Goal: Task Accomplishment & Management: Use online tool/utility

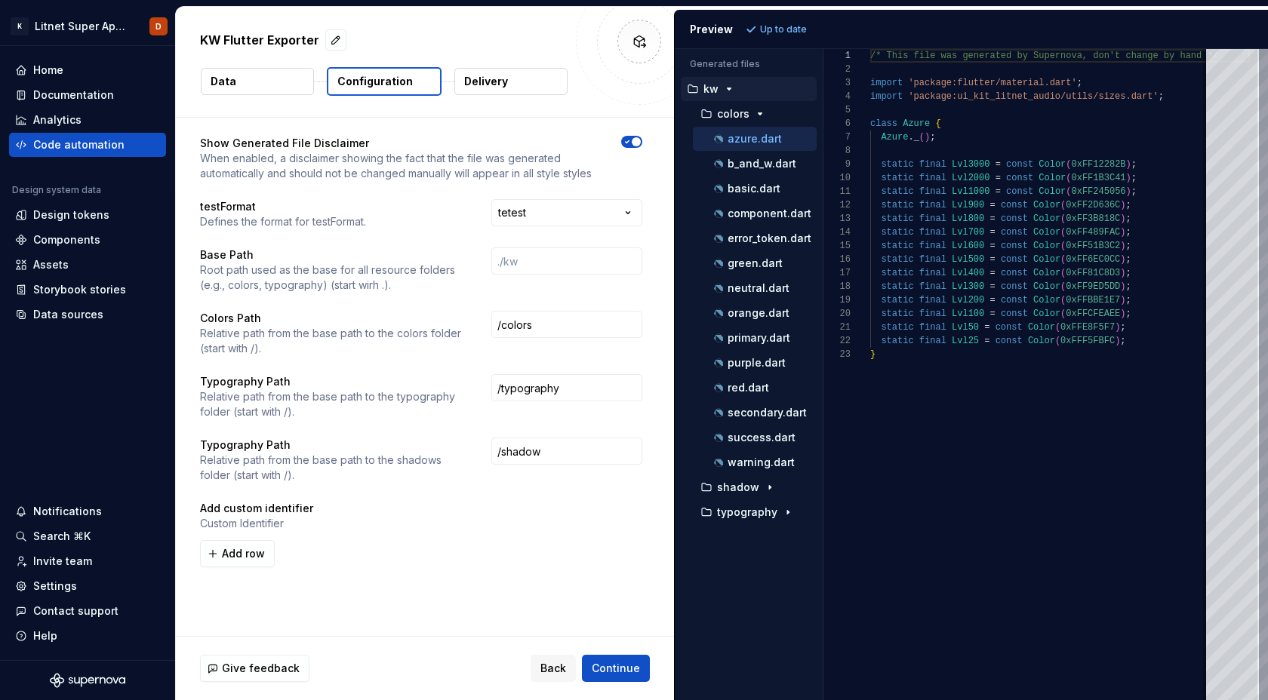
click at [439, 611] on div "Show Generated File Disclaimer When enabled, a disclaimer showing the fact that…" at bounding box center [425, 377] width 498 height 519
click at [468, 87] on p "Delivery" at bounding box center [486, 81] width 44 height 15
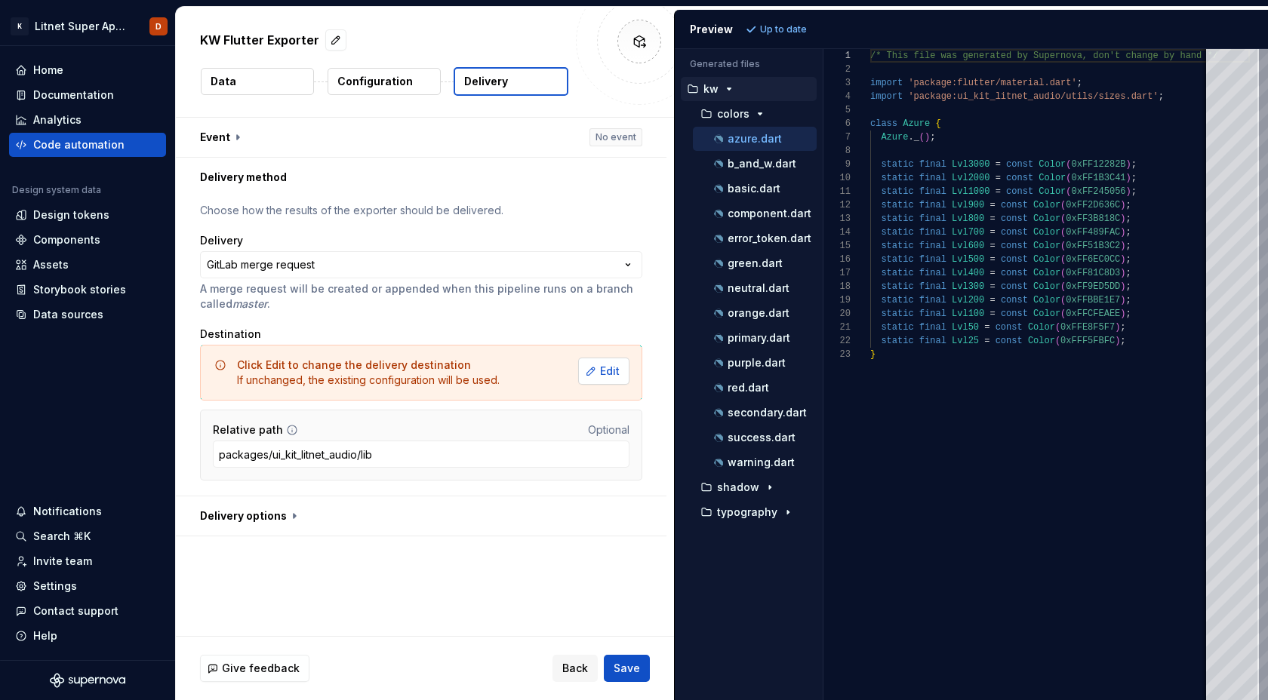
click at [619, 373] on span "Edit" at bounding box center [610, 371] width 20 height 15
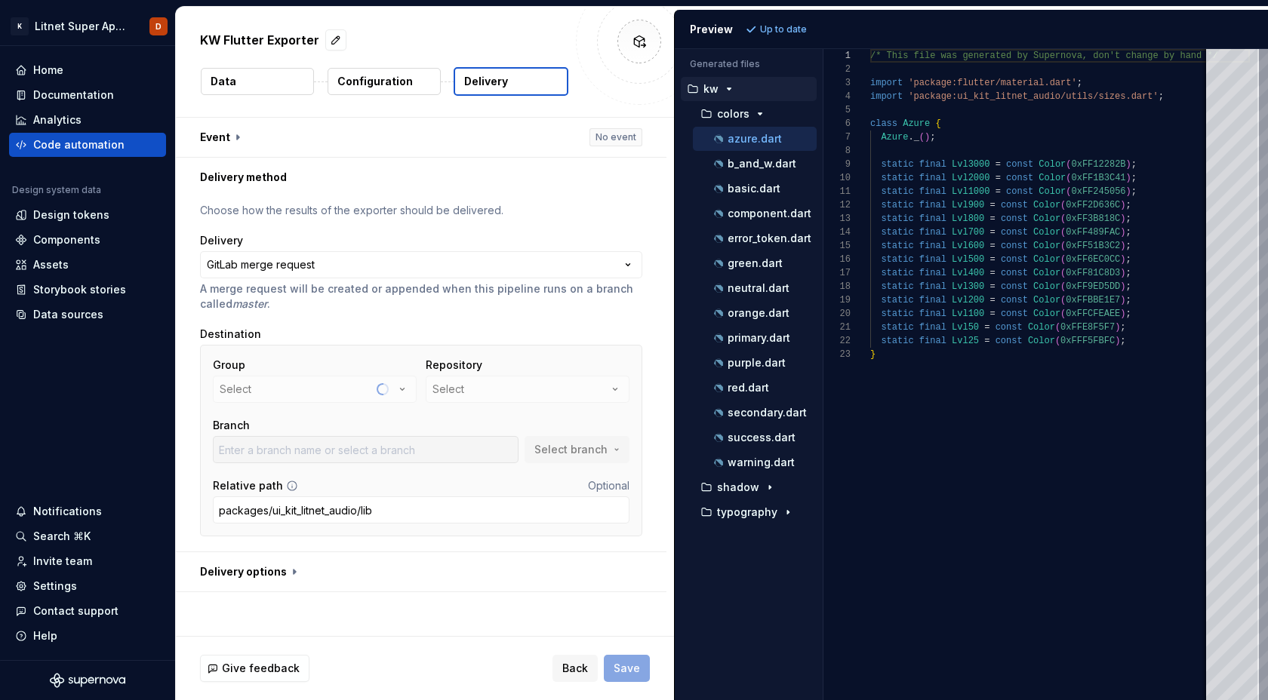
click at [252, 80] on button "Data" at bounding box center [257, 81] width 113 height 27
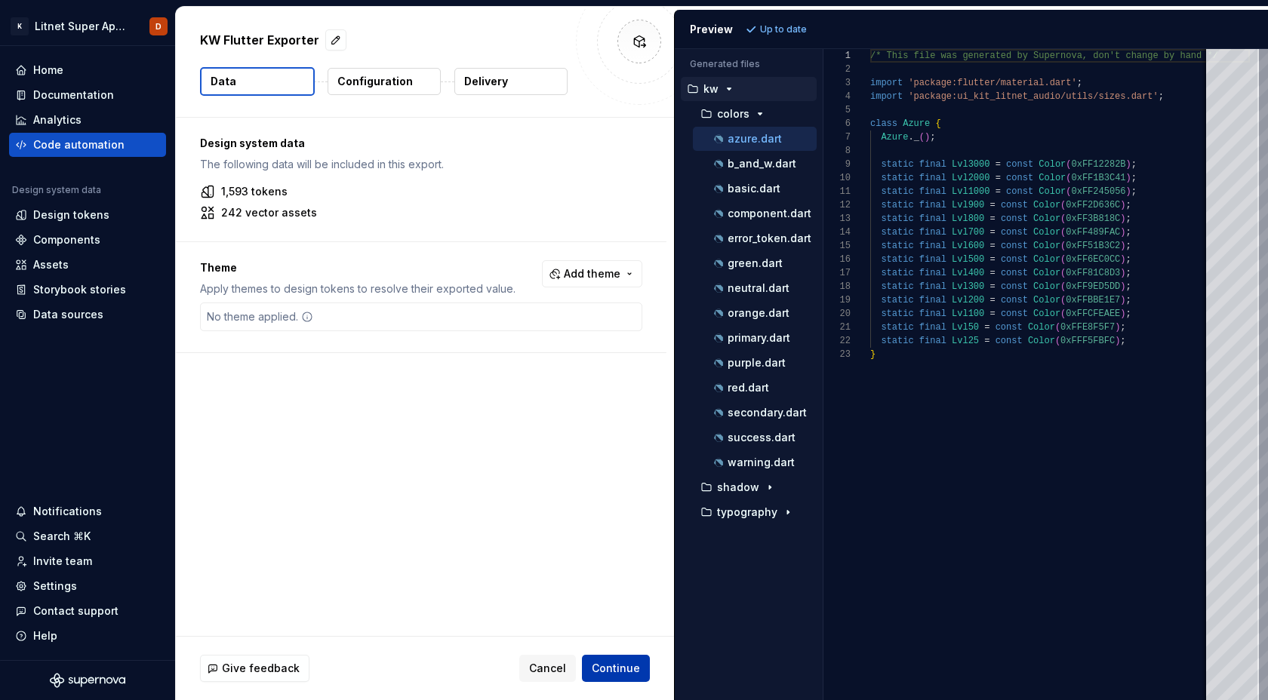
click at [636, 671] on span "Continue" at bounding box center [616, 668] width 48 height 15
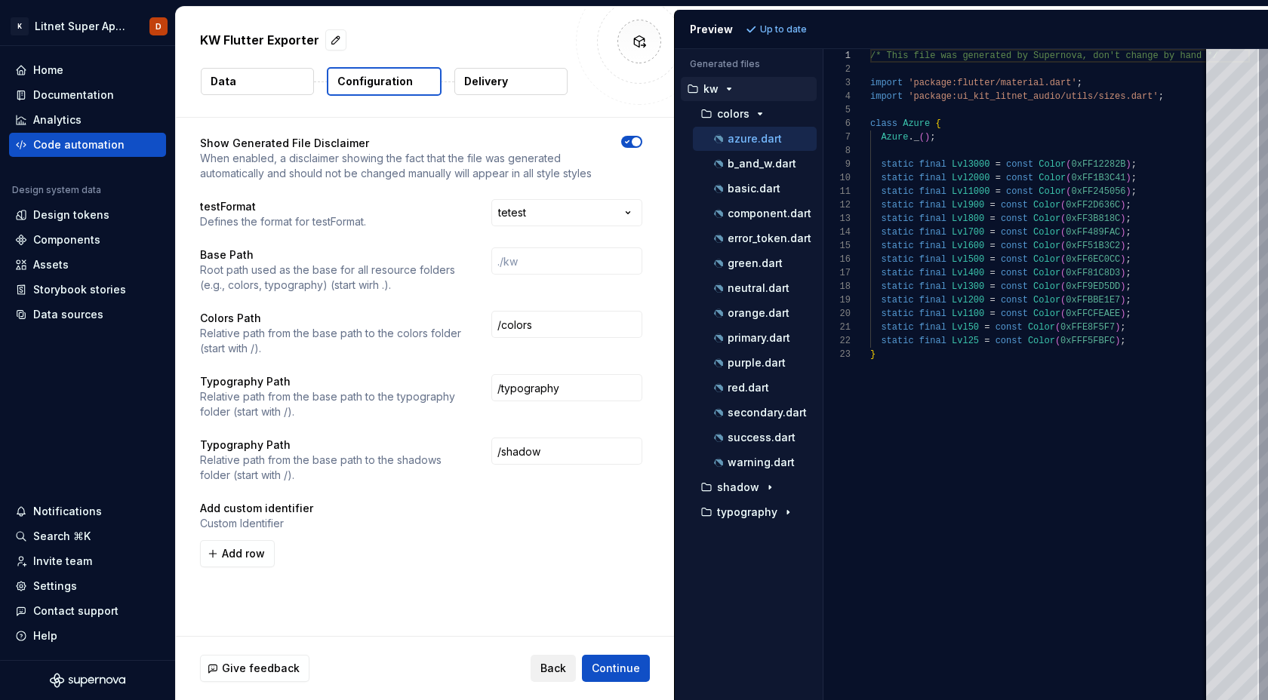
click at [559, 667] on span "Back" at bounding box center [553, 668] width 26 height 15
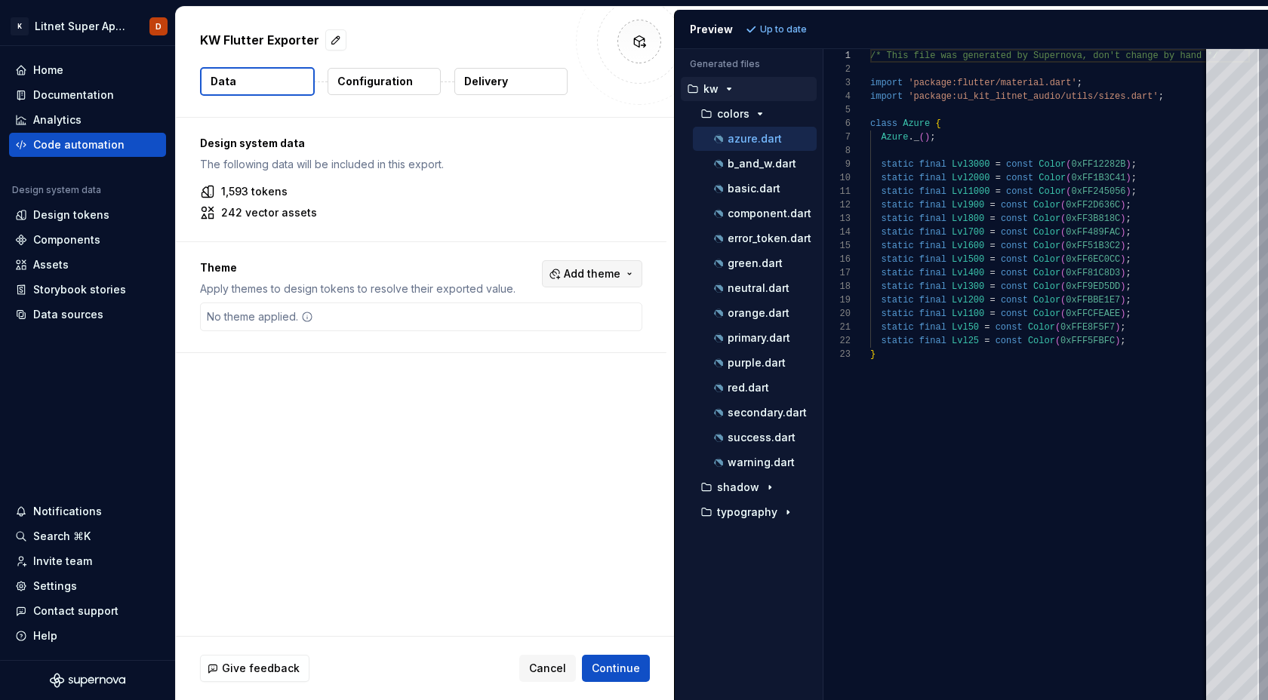
click at [627, 273] on button "Add theme" at bounding box center [592, 273] width 100 height 27
click at [551, 480] on html "K Litnet Super App 2.0. D Home Documentation Analytics Code automation Design s…" at bounding box center [634, 350] width 1268 height 700
click at [620, 274] on span "Add theme" at bounding box center [592, 273] width 57 height 15
click at [593, 460] on html "K Litnet Super App 2.0. D Home Documentation Analytics Code automation Design s…" at bounding box center [634, 350] width 1268 height 700
click at [632, 674] on span "Continue" at bounding box center [616, 668] width 48 height 15
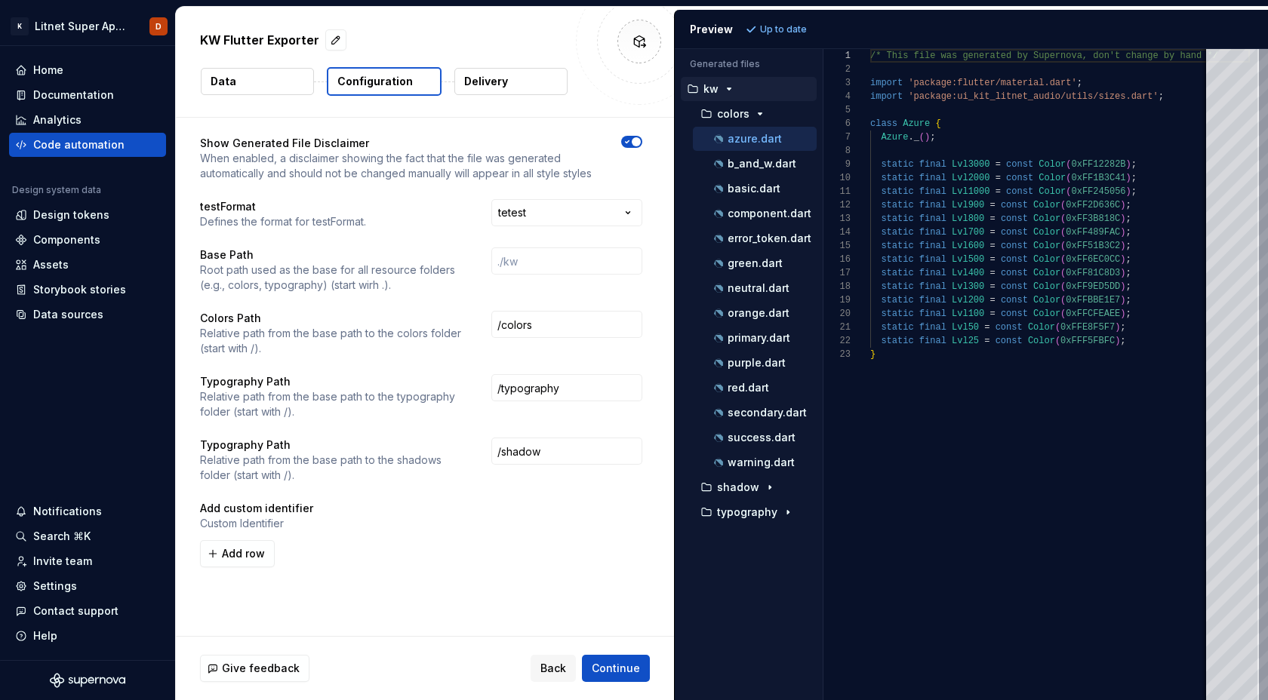
click at [502, 81] on p "Delivery" at bounding box center [486, 81] width 44 height 15
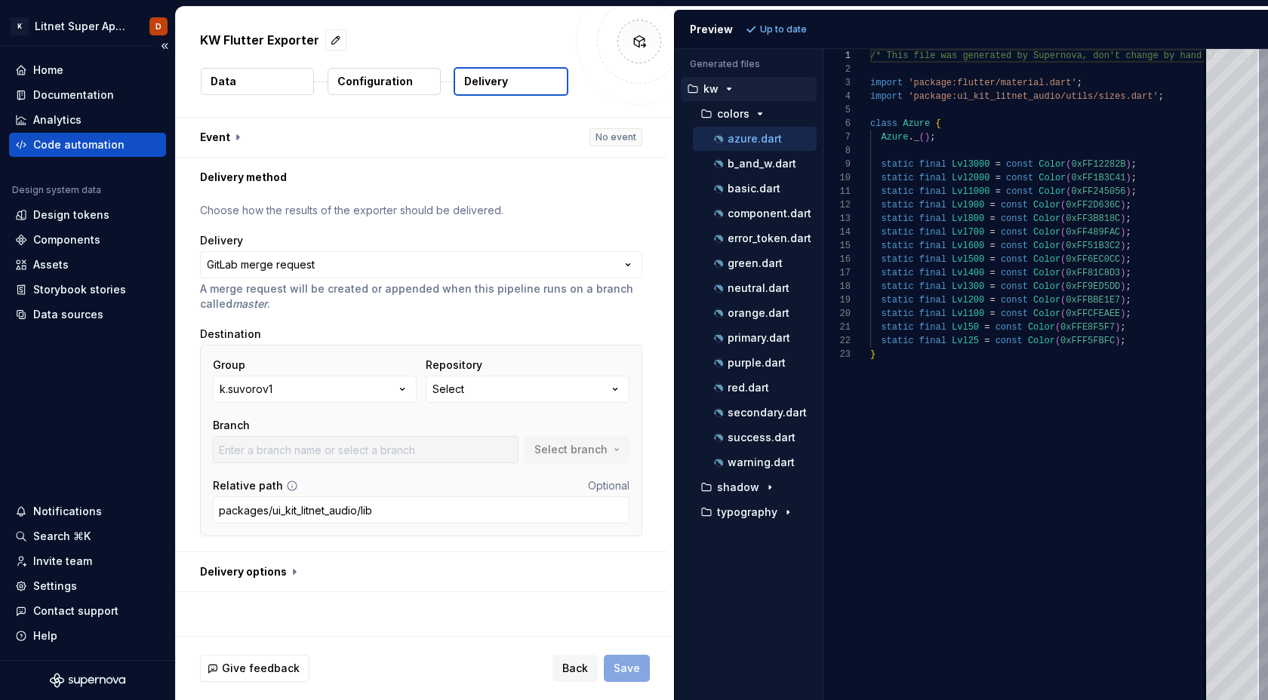
click at [82, 140] on div "Code automation" at bounding box center [78, 144] width 91 height 15
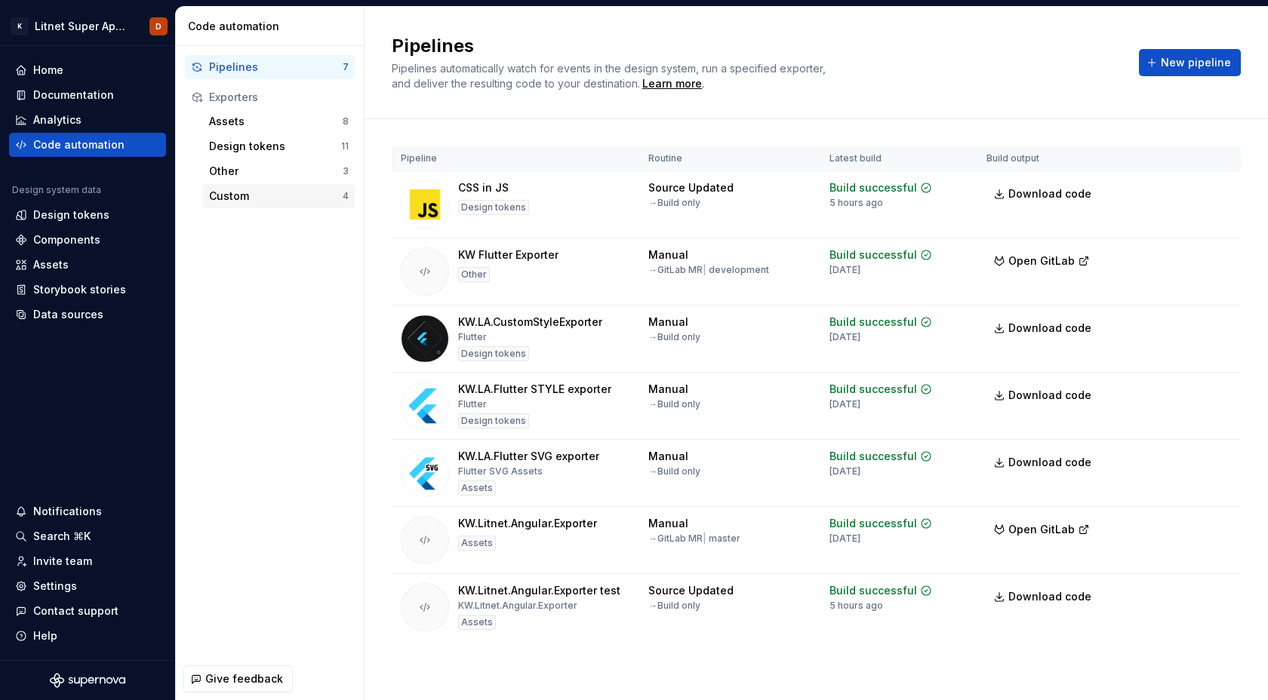
click at [239, 197] on div "Custom" at bounding box center [276, 196] width 134 height 15
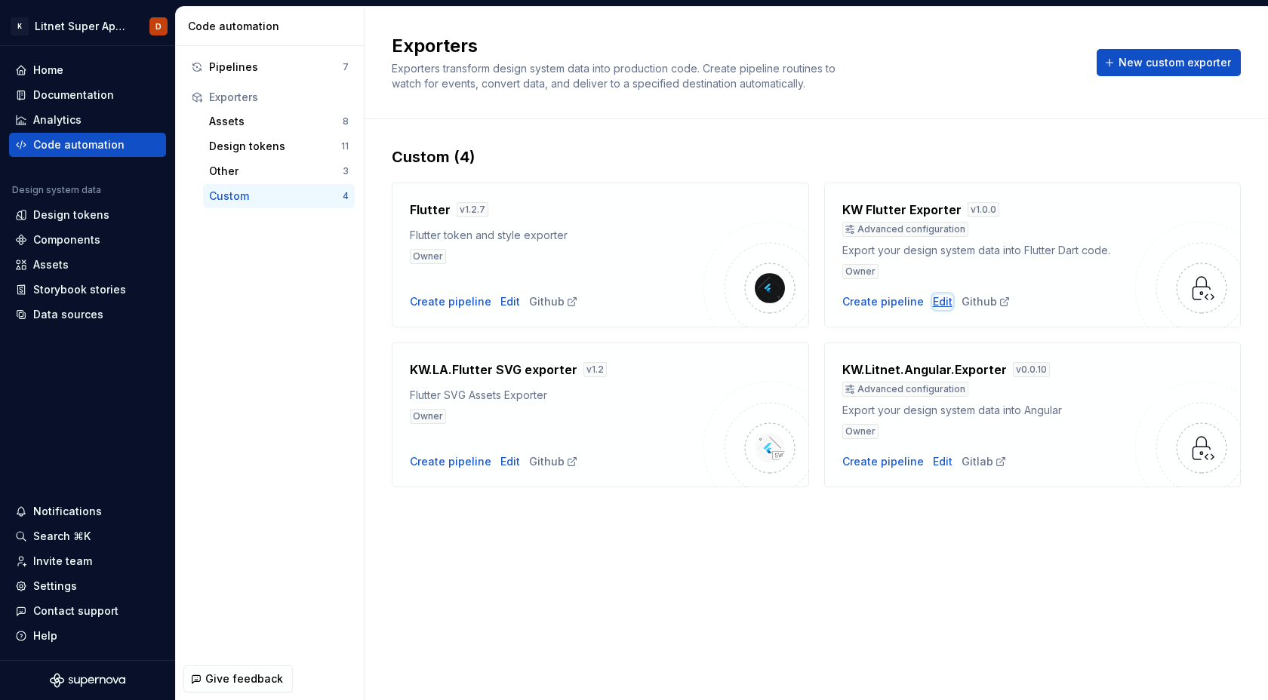
click at [935, 305] on div "Edit" at bounding box center [943, 301] width 20 height 15
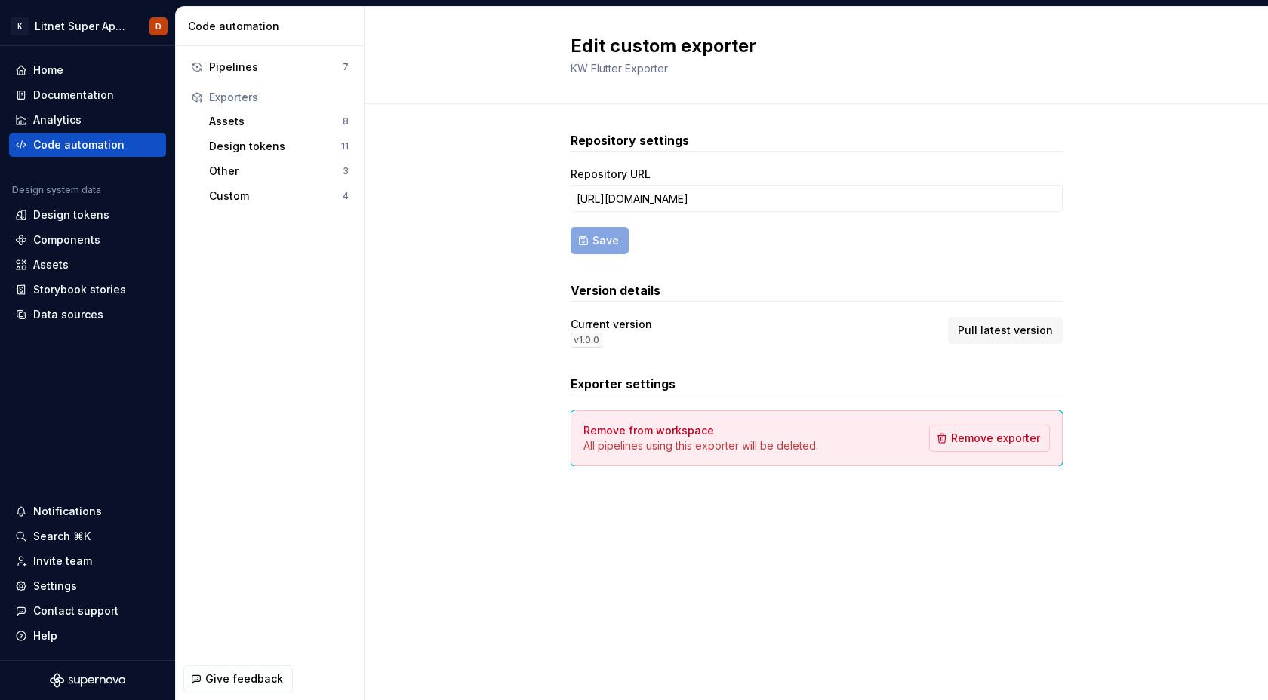
click at [824, 522] on div "Repository settings Repository URL [URL][DOMAIN_NAME] Save Version details Curr…" at bounding box center [817, 314] width 492 height 420
drag, startPoint x: 599, startPoint y: 339, endPoint x: 571, endPoint y: 340, distance: 28.7
click at [571, 340] on div "v 1.0.0" at bounding box center [587, 340] width 32 height 15
copy div "v 1.0.0"
click at [1012, 329] on span "Pull latest version" at bounding box center [1005, 330] width 95 height 15
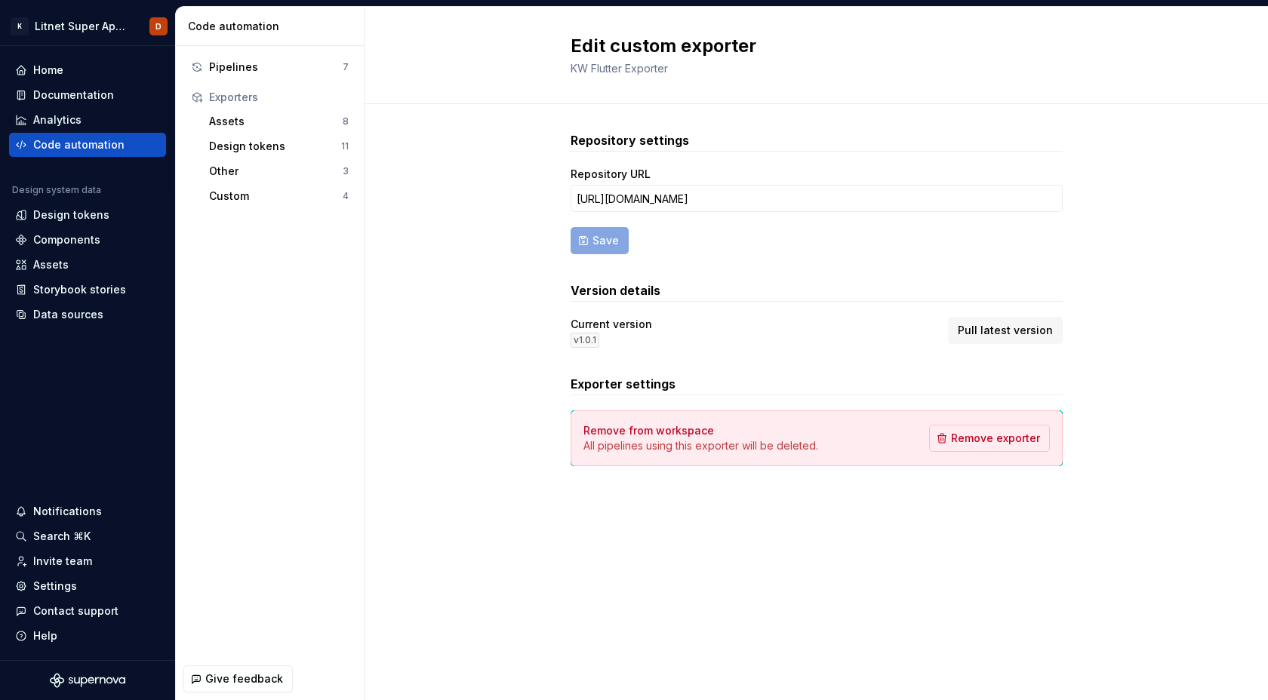
click at [1138, 590] on div "Edit custom exporter KW Flutter Exporter Repository settings Repository URL [UR…" at bounding box center [817, 354] width 904 height 694
click at [509, 396] on div "Repository settings Repository URL [URL][DOMAIN_NAME] Save Version details Curr…" at bounding box center [817, 314] width 904 height 420
click at [76, 145] on div "Code automation" at bounding box center [78, 144] width 91 height 15
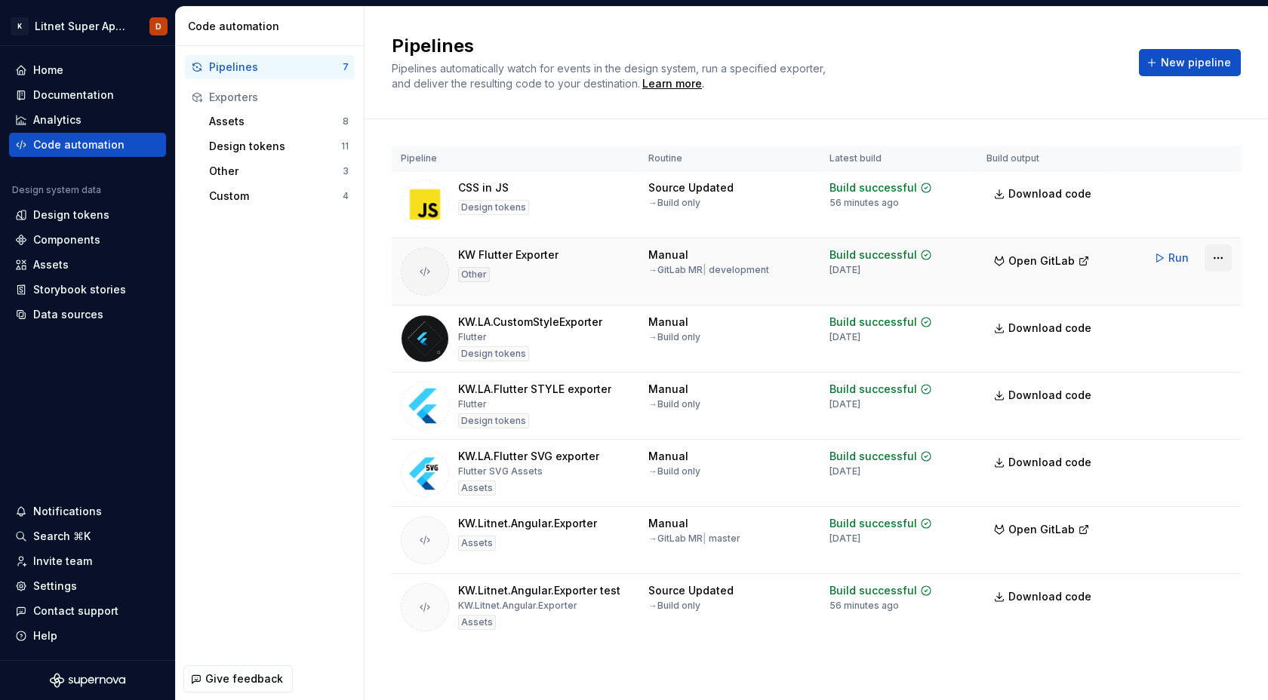
click at [1219, 259] on html "K Litnet Super App 2.0. D Home Documentation Analytics Code automation Design s…" at bounding box center [634, 350] width 1268 height 700
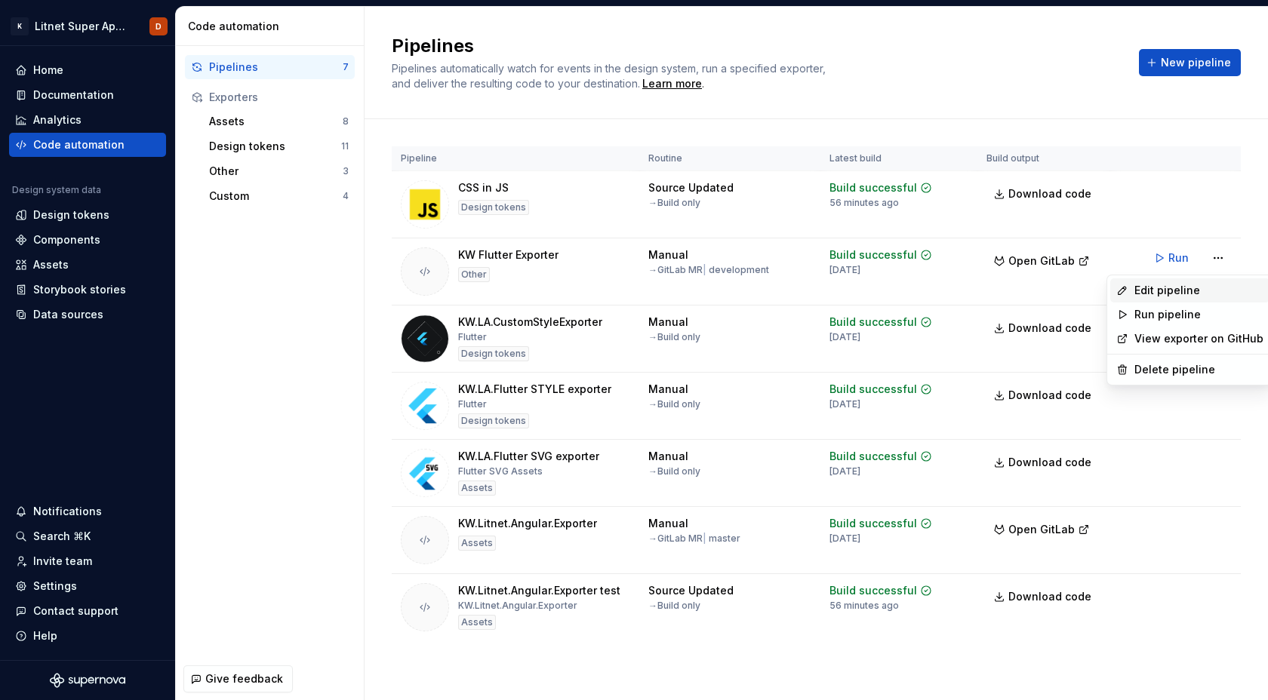
click at [1160, 292] on div "Edit pipeline" at bounding box center [1199, 290] width 129 height 15
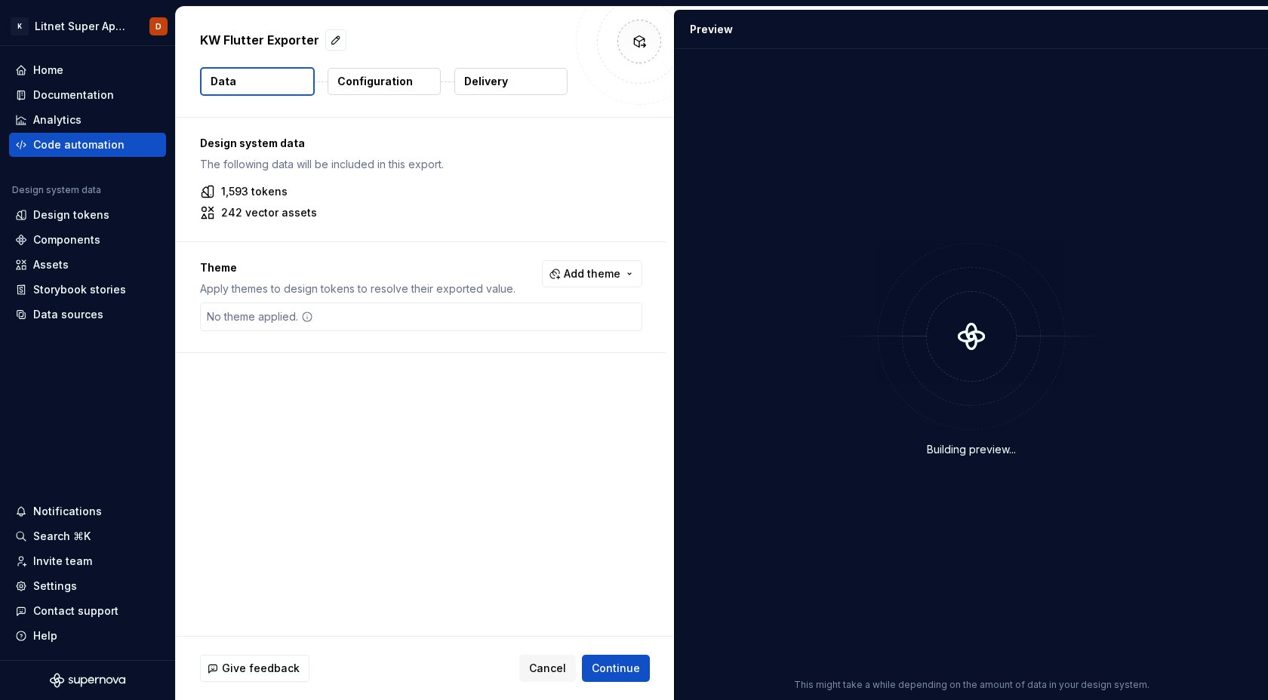
click at [443, 398] on div "Design system data The following data will be included in this export. 1,593 to…" at bounding box center [425, 377] width 498 height 519
click at [419, 308] on div "No theme applied." at bounding box center [421, 317] width 442 height 29
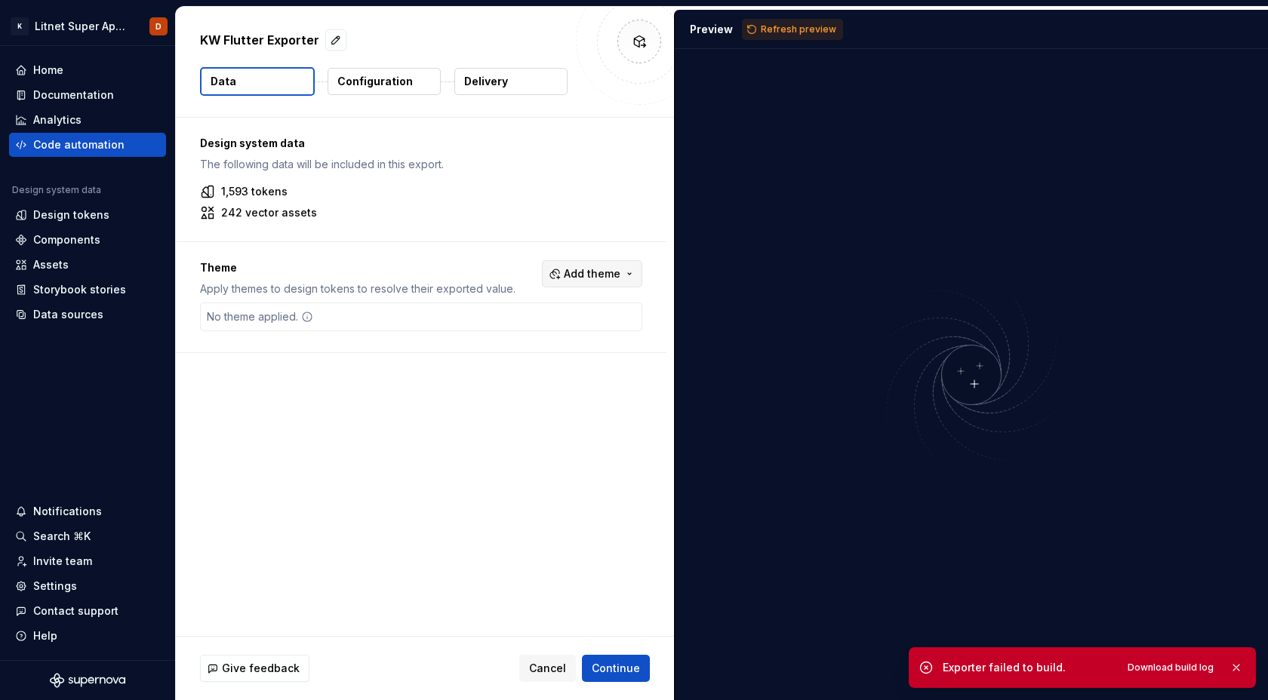
click at [596, 271] on span "Add theme" at bounding box center [592, 273] width 57 height 15
click at [391, 393] on html "K Litnet Super App 2.0. D Home Documentation Analytics Code automation Design s…" at bounding box center [634, 350] width 1268 height 700
click at [1160, 667] on span "Download build log" at bounding box center [1171, 668] width 86 height 12
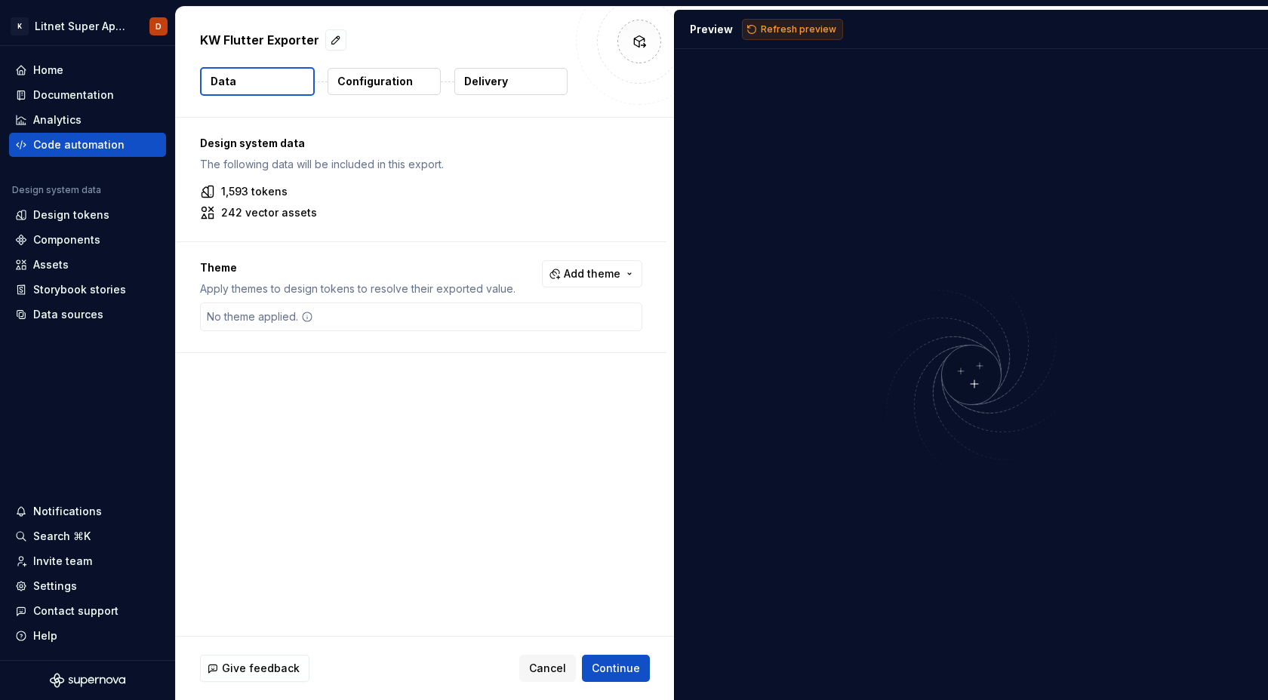
click at [787, 32] on span "Refresh preview" at bounding box center [798, 29] width 75 height 12
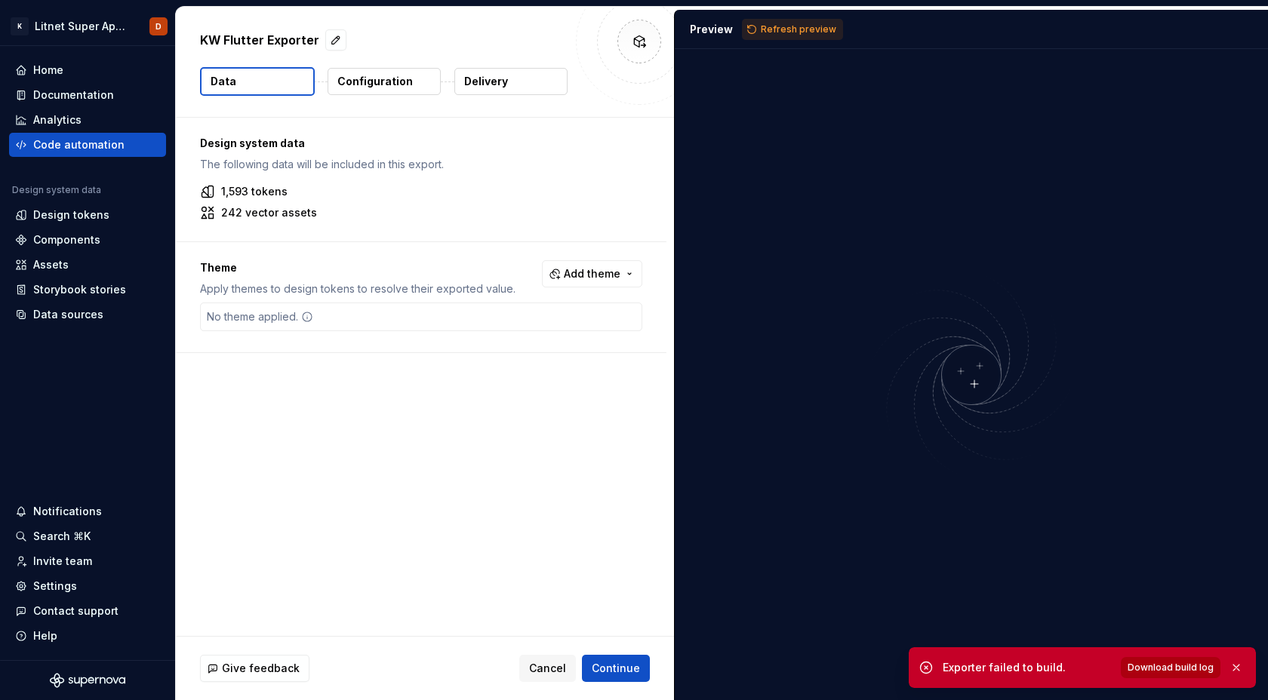
click at [1160, 669] on span "Download build log" at bounding box center [1171, 668] width 86 height 12
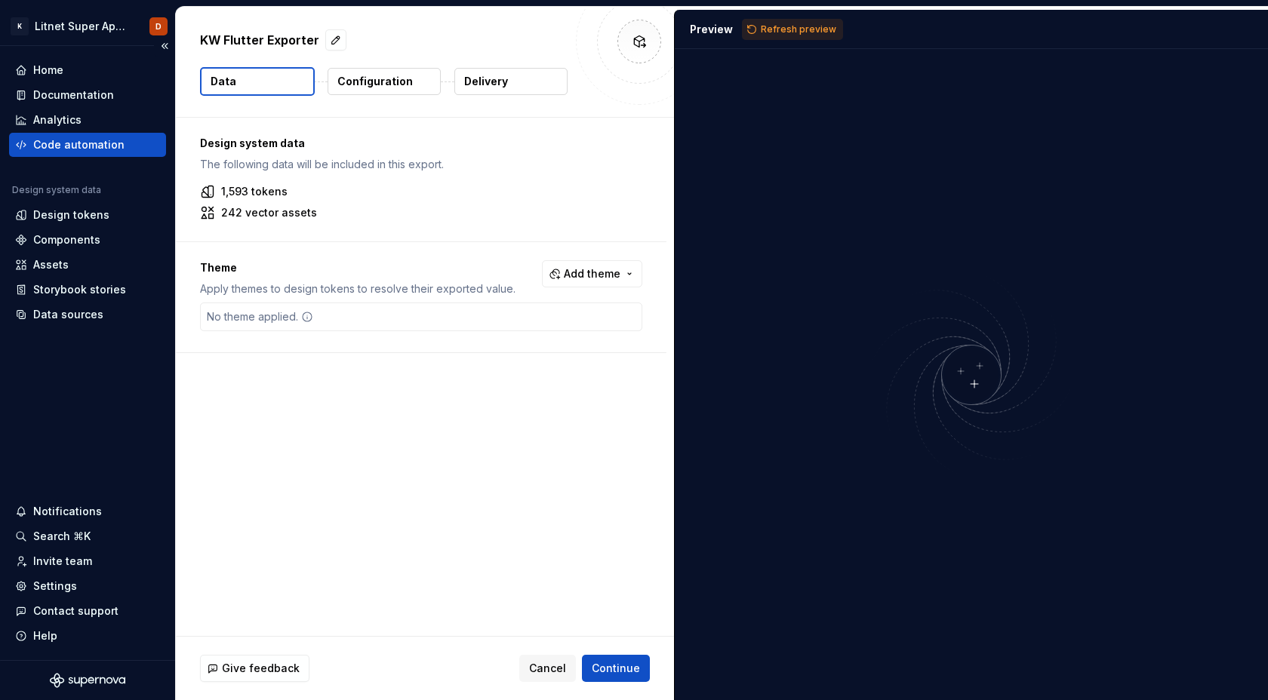
click at [90, 146] on div "Code automation" at bounding box center [78, 144] width 91 height 15
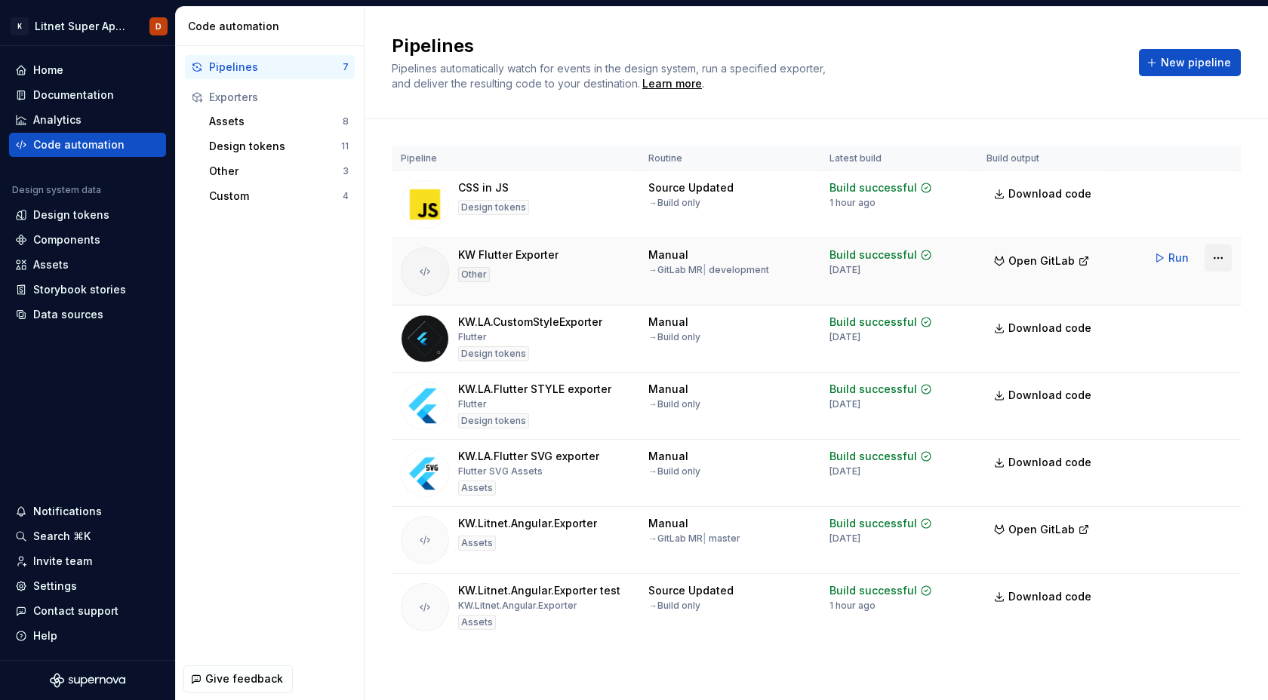
click at [1215, 255] on html "K Litnet Super App 2.0. D Home Documentation Analytics Code automation Design s…" at bounding box center [634, 350] width 1268 height 700
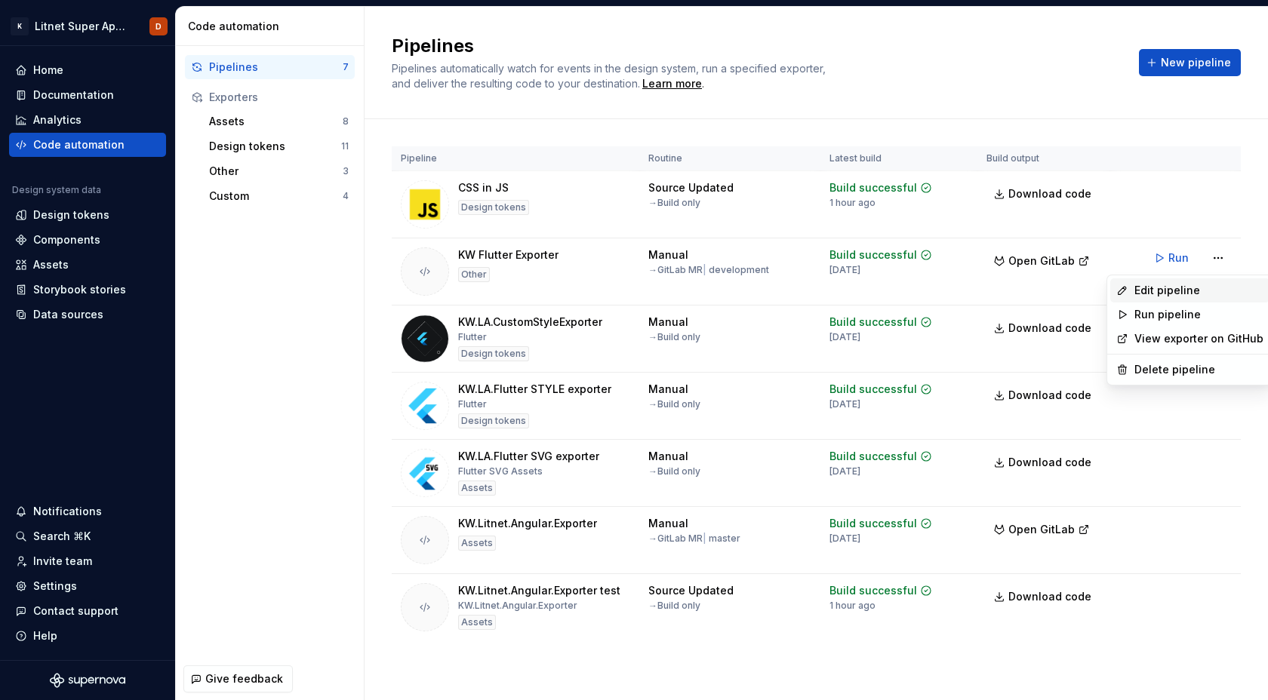
click at [1172, 291] on div "Edit pipeline" at bounding box center [1199, 290] width 129 height 15
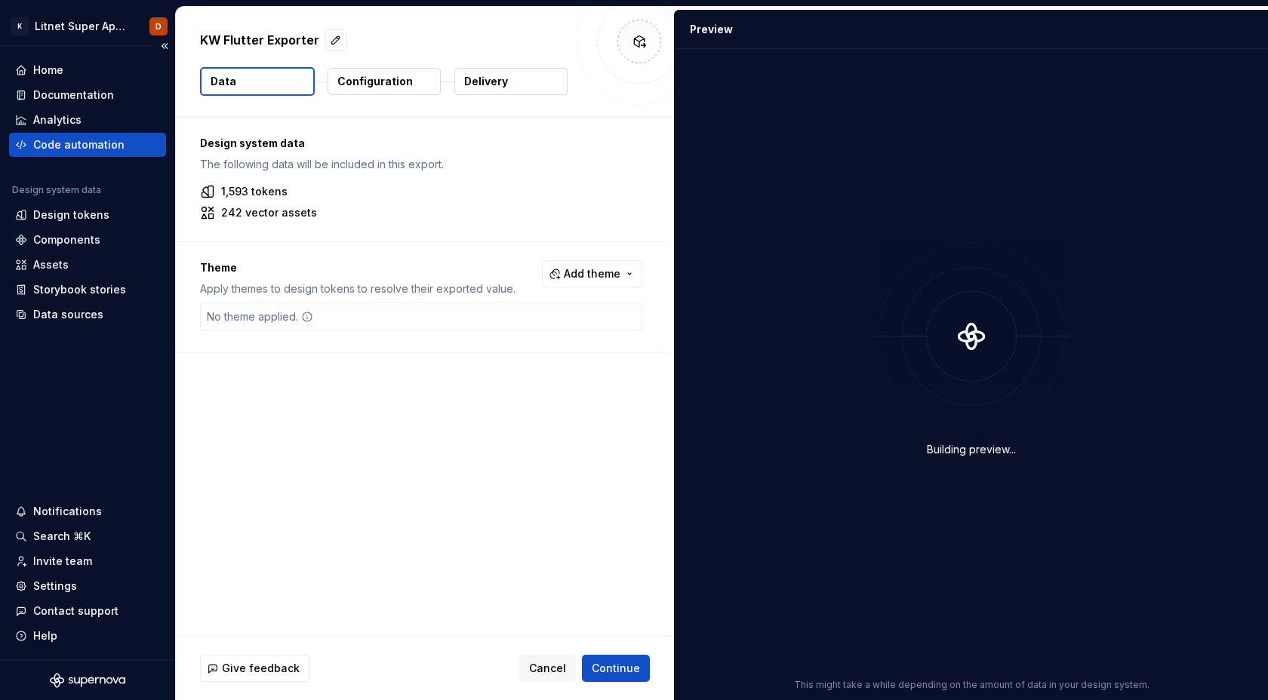
click at [126, 144] on div "Code automation" at bounding box center [87, 144] width 145 height 15
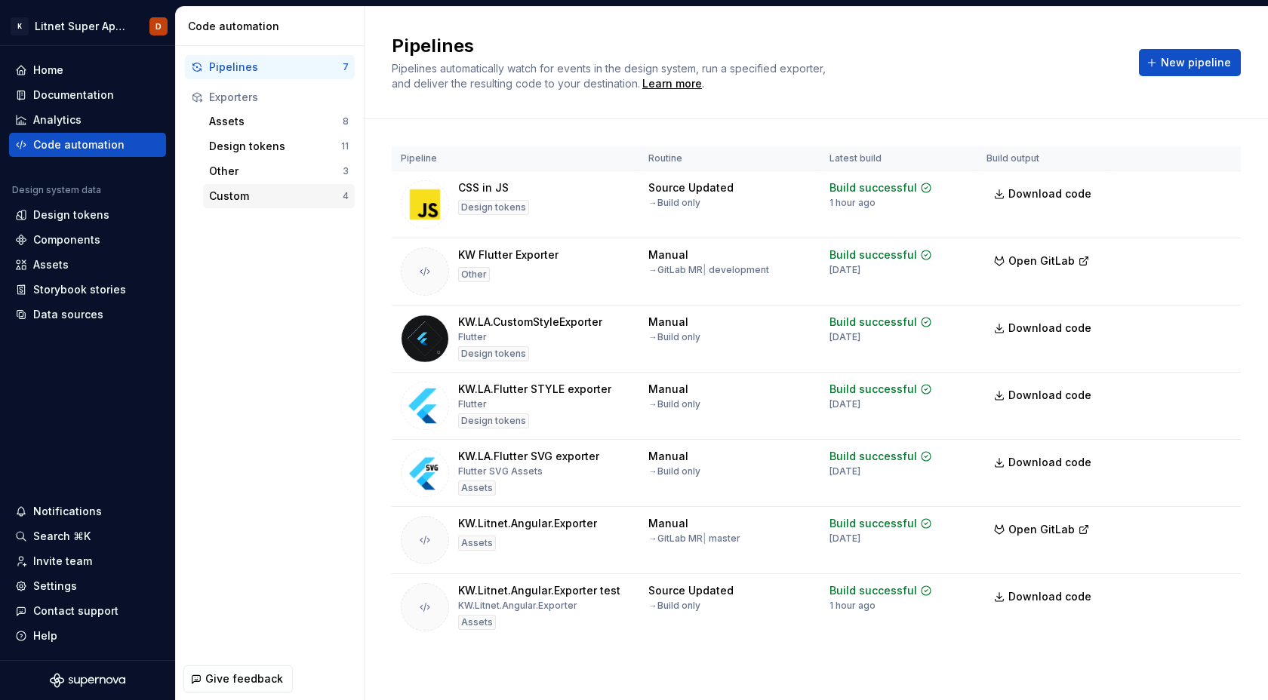
click at [238, 195] on div "Custom" at bounding box center [276, 196] width 134 height 15
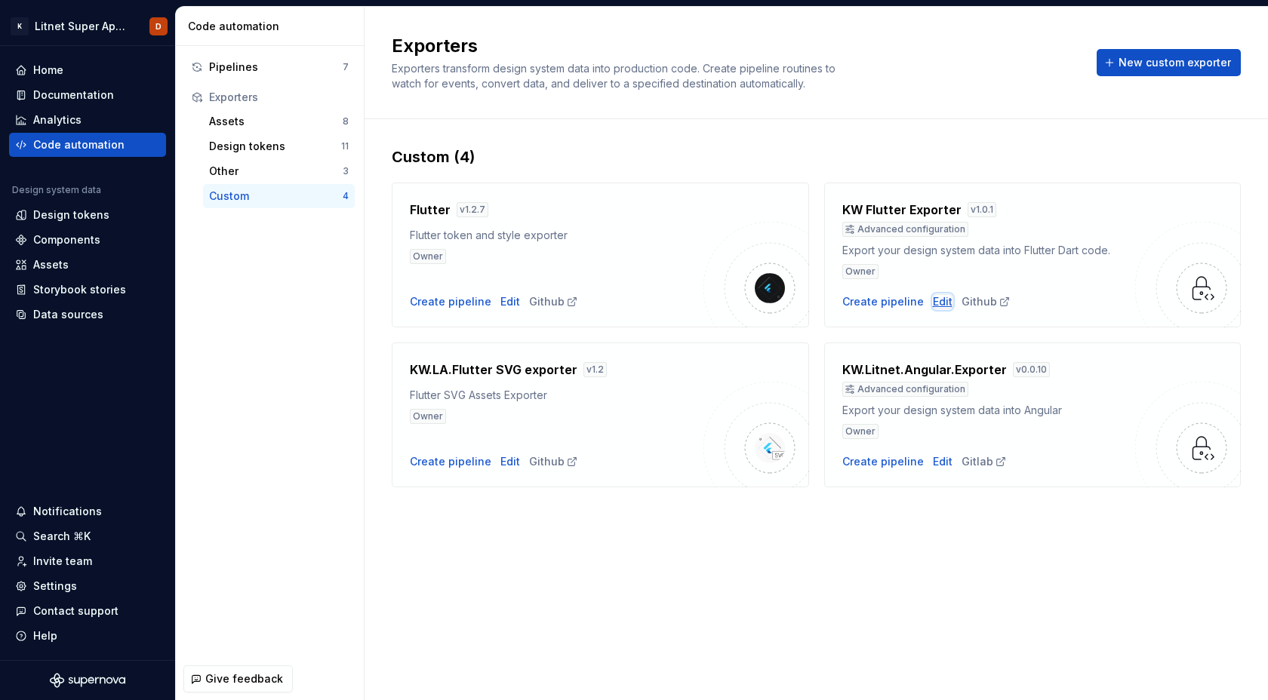
click at [938, 300] on div "Edit" at bounding box center [943, 301] width 20 height 15
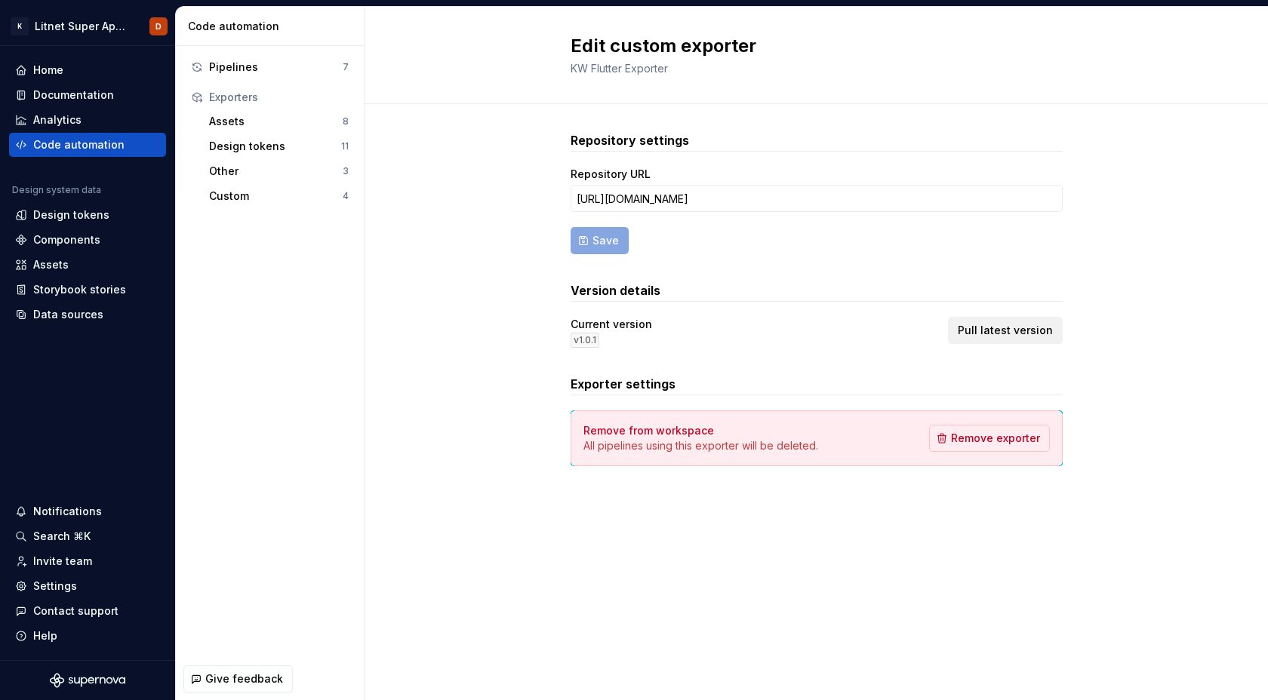
click at [1013, 334] on span "Pull latest version" at bounding box center [1005, 330] width 95 height 15
click at [229, 66] on div "Pipelines" at bounding box center [276, 67] width 134 height 15
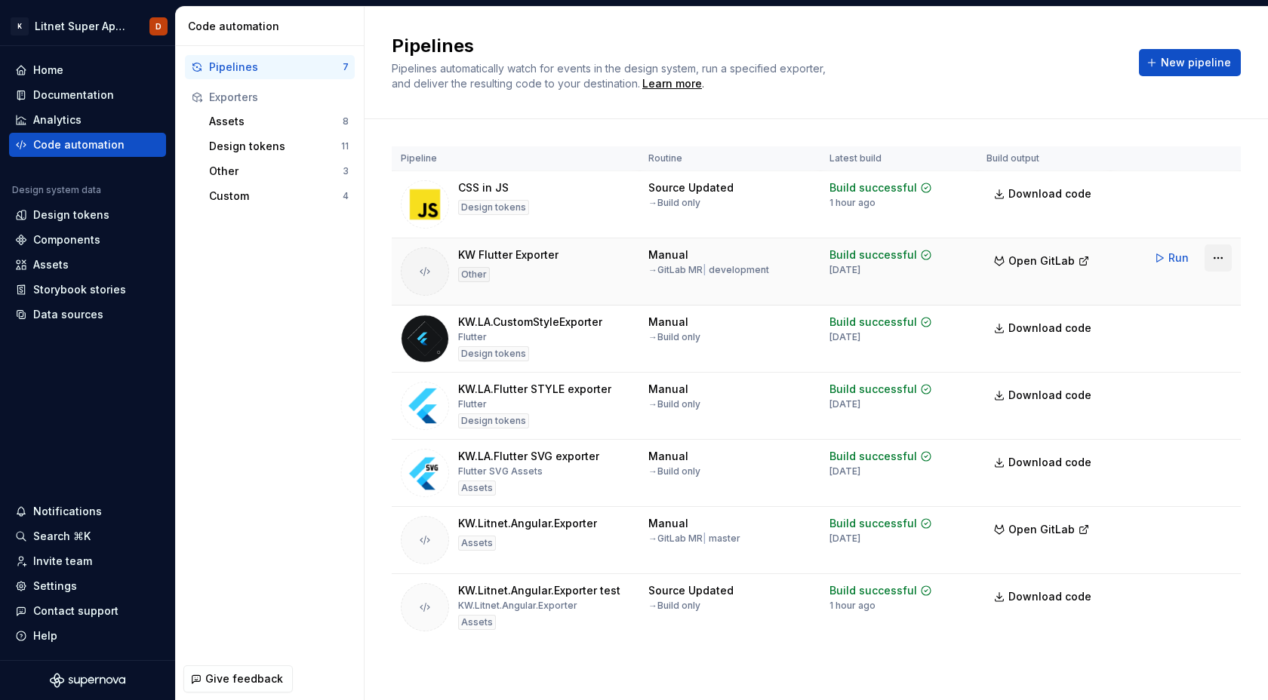
click at [1215, 258] on html "K Litnet Super App 2.0. D Home Documentation Analytics Code automation Design s…" at bounding box center [634, 350] width 1268 height 700
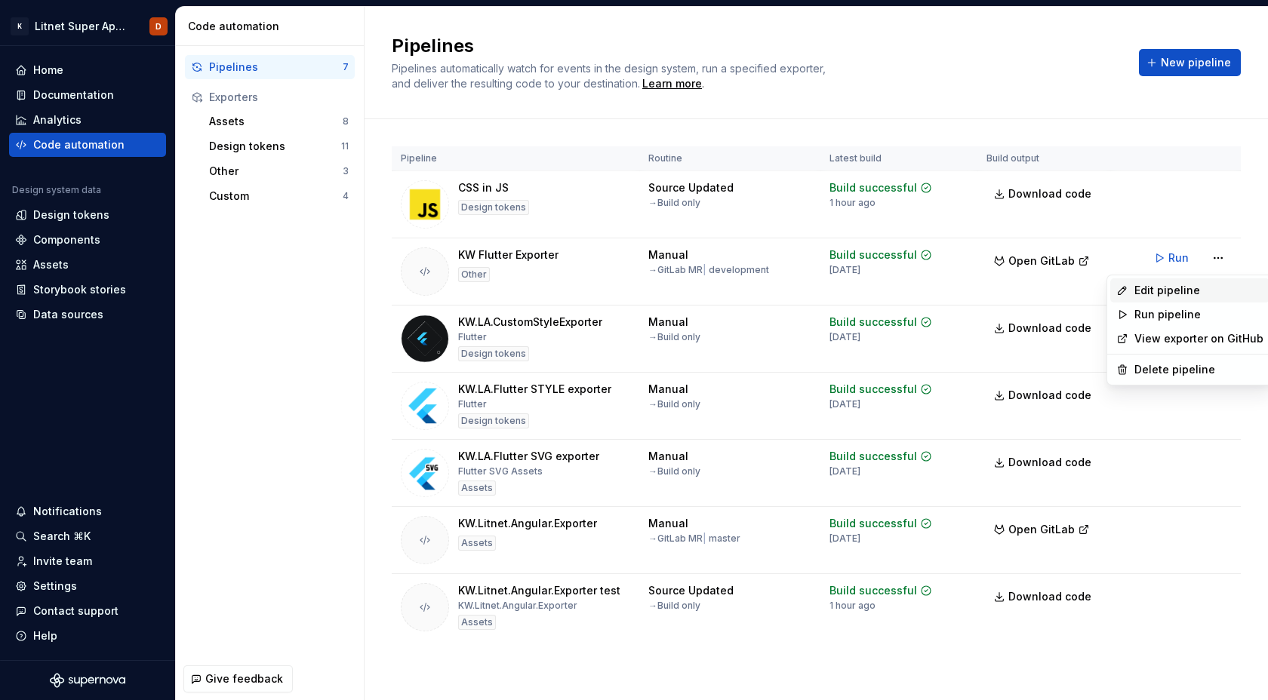
click at [1166, 291] on div "Edit pipeline" at bounding box center [1199, 290] width 129 height 15
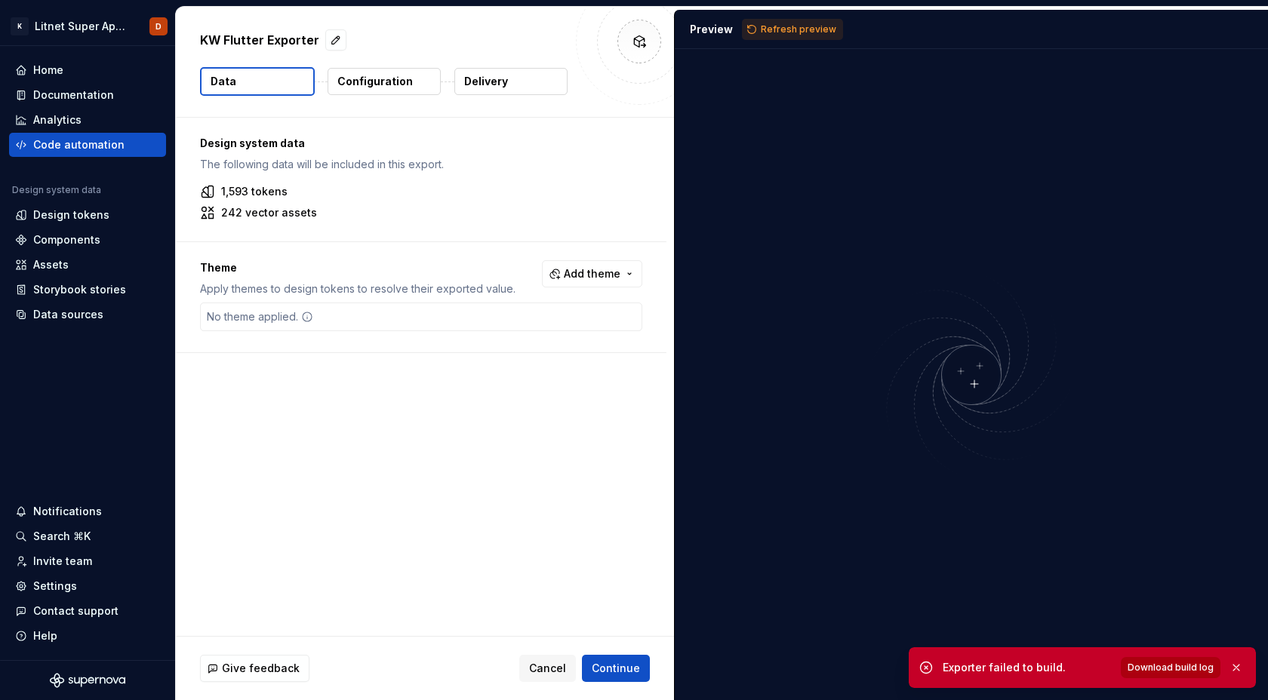
click at [1153, 668] on span "Download build log" at bounding box center [1171, 668] width 86 height 12
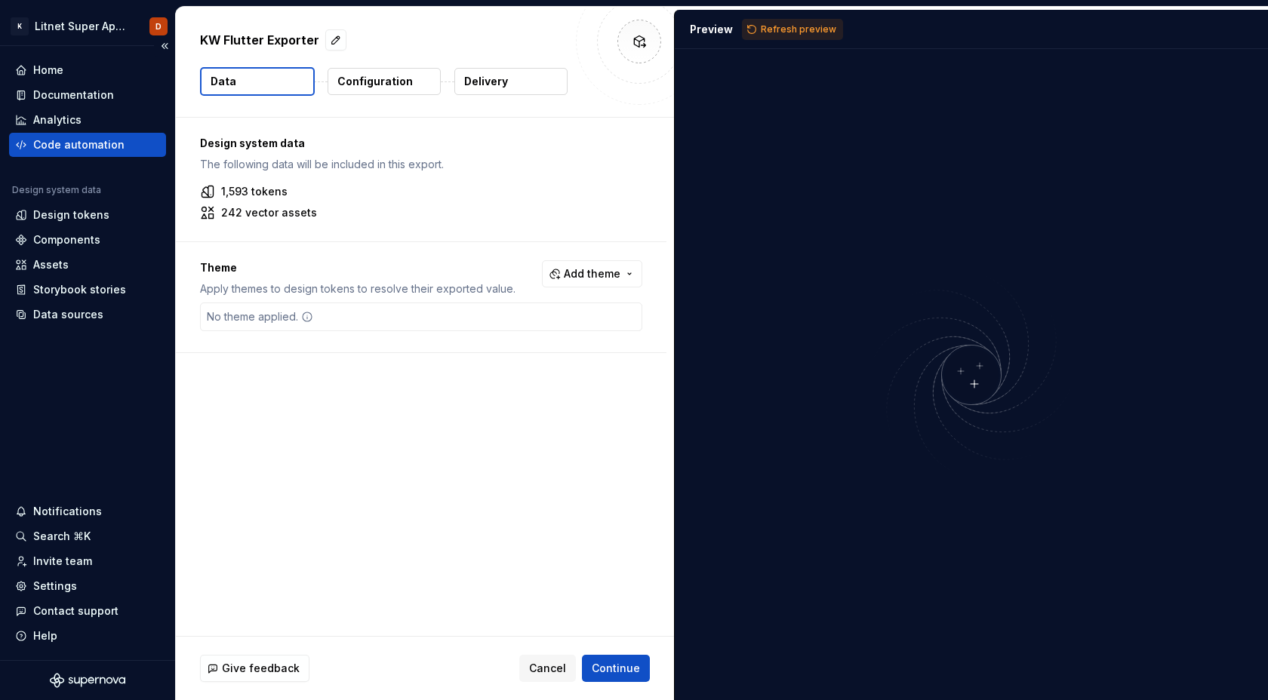
click at [70, 148] on div "Code automation" at bounding box center [78, 144] width 91 height 15
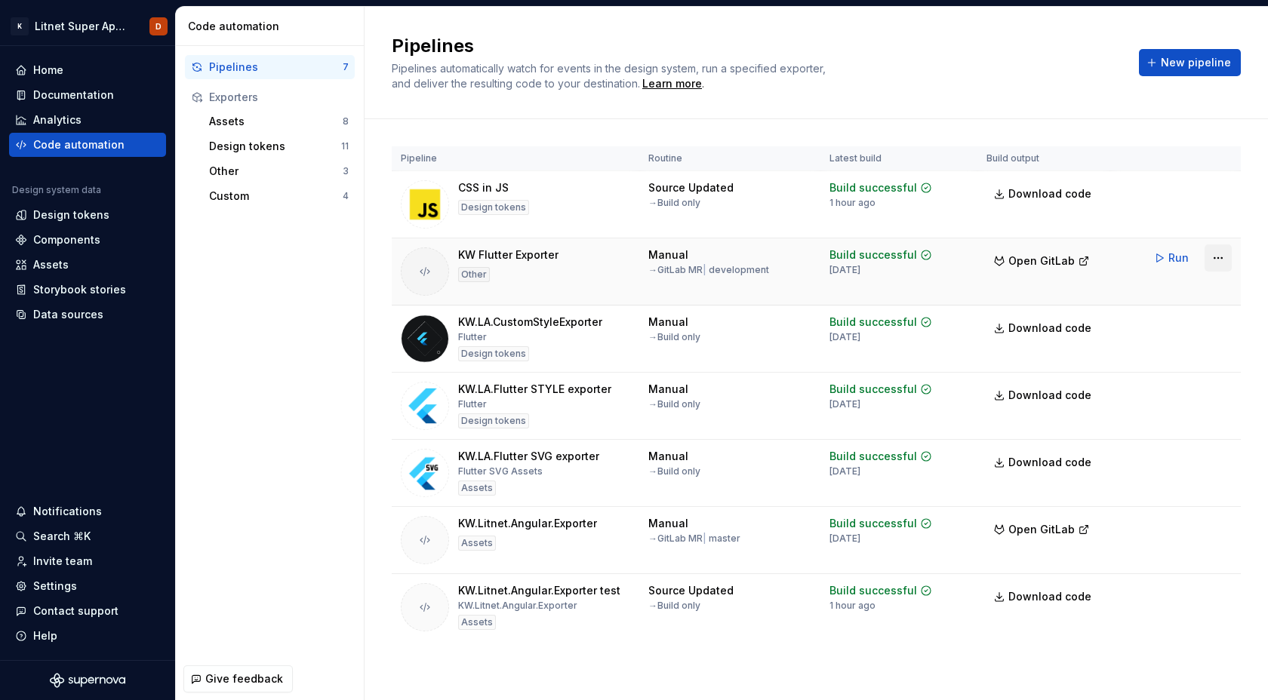
click at [1215, 258] on html "K Litnet Super App 2.0. D Home Documentation Analytics Code automation Design s…" at bounding box center [634, 350] width 1268 height 700
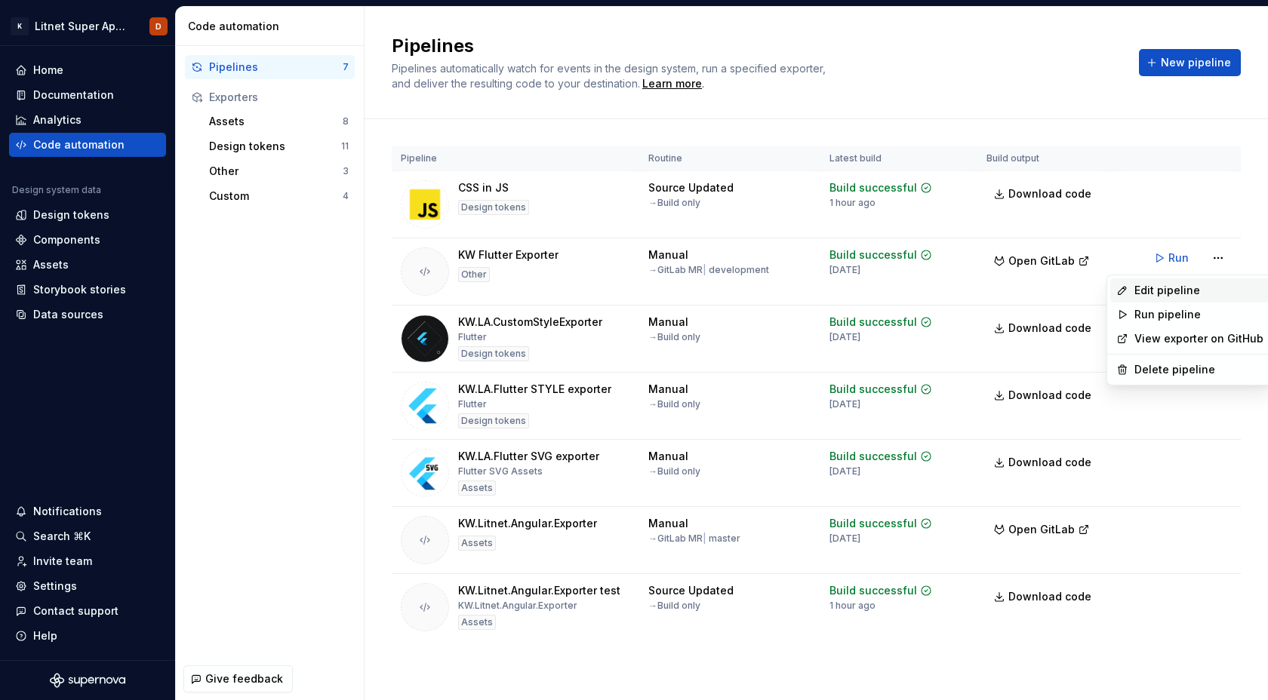
click at [1160, 288] on div "Edit pipeline" at bounding box center [1199, 290] width 129 height 15
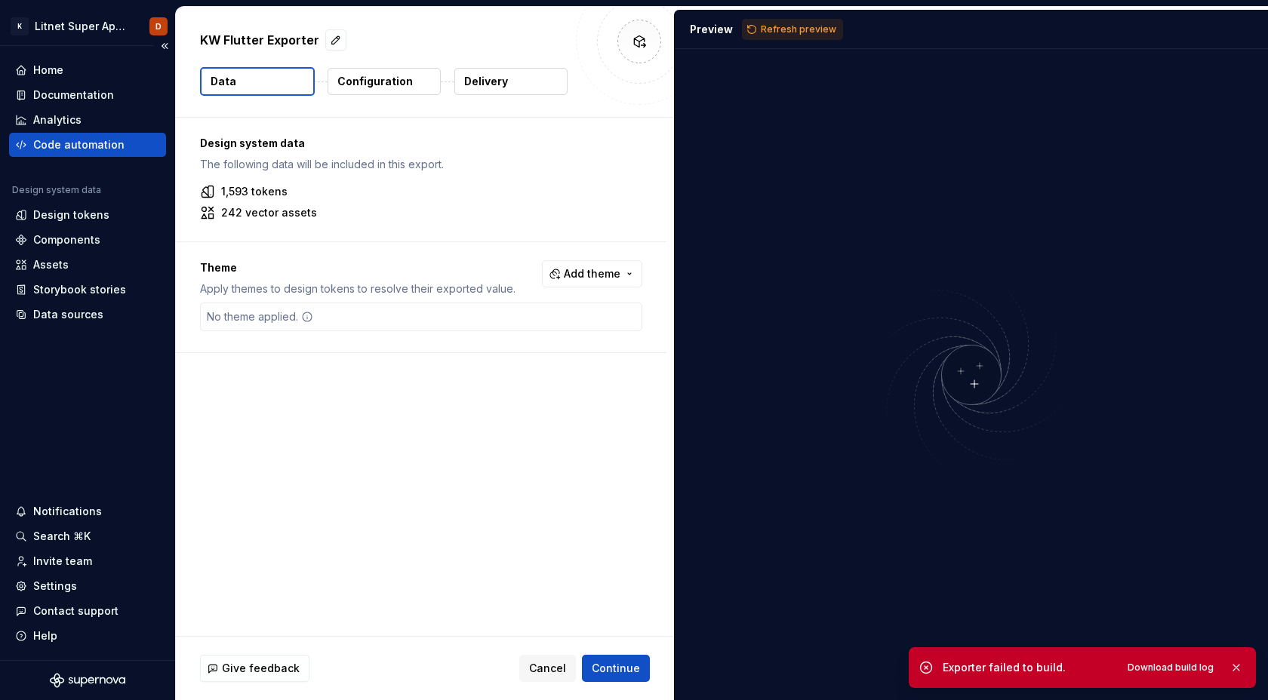
click at [63, 146] on div "Code automation" at bounding box center [78, 144] width 91 height 15
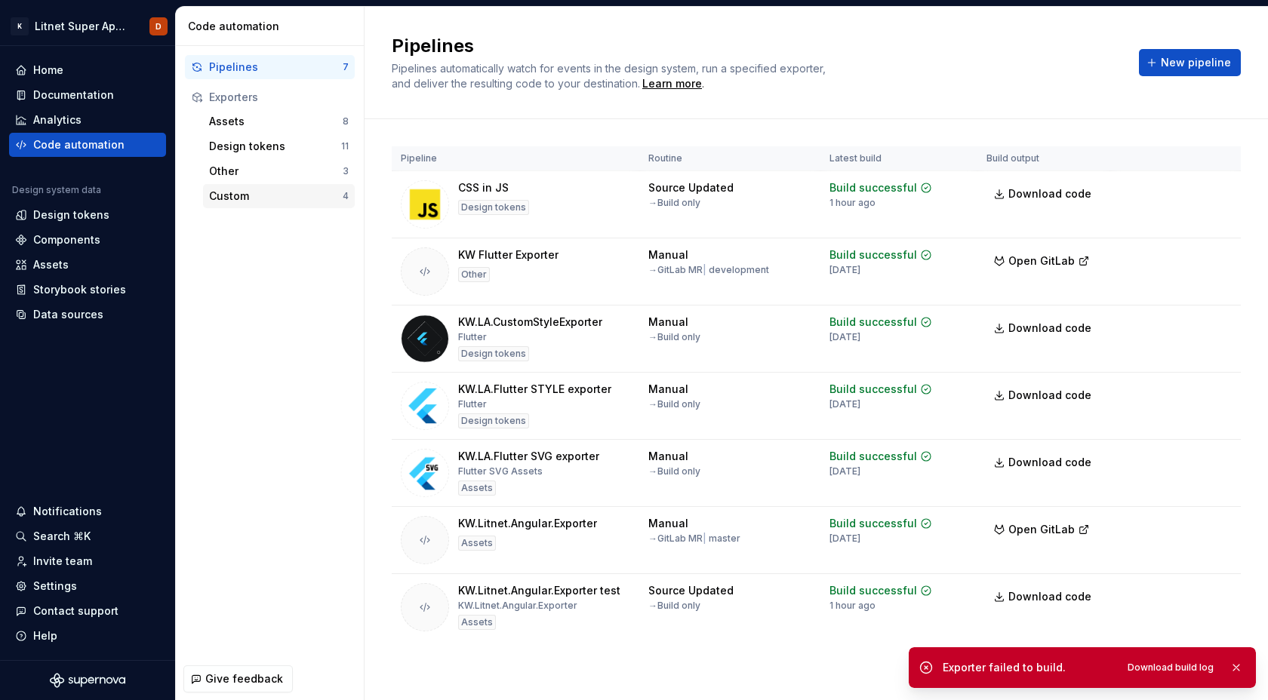
click at [232, 197] on div "Custom" at bounding box center [276, 196] width 134 height 15
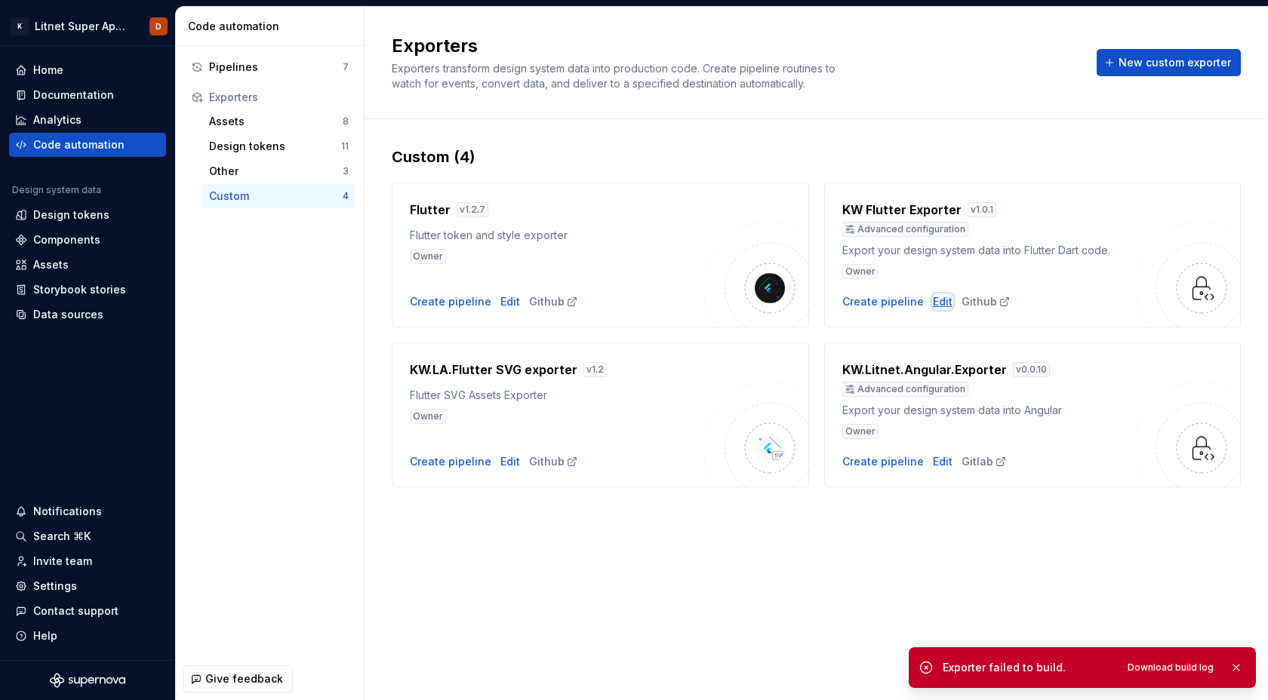
click at [938, 303] on div "Edit" at bounding box center [943, 301] width 20 height 15
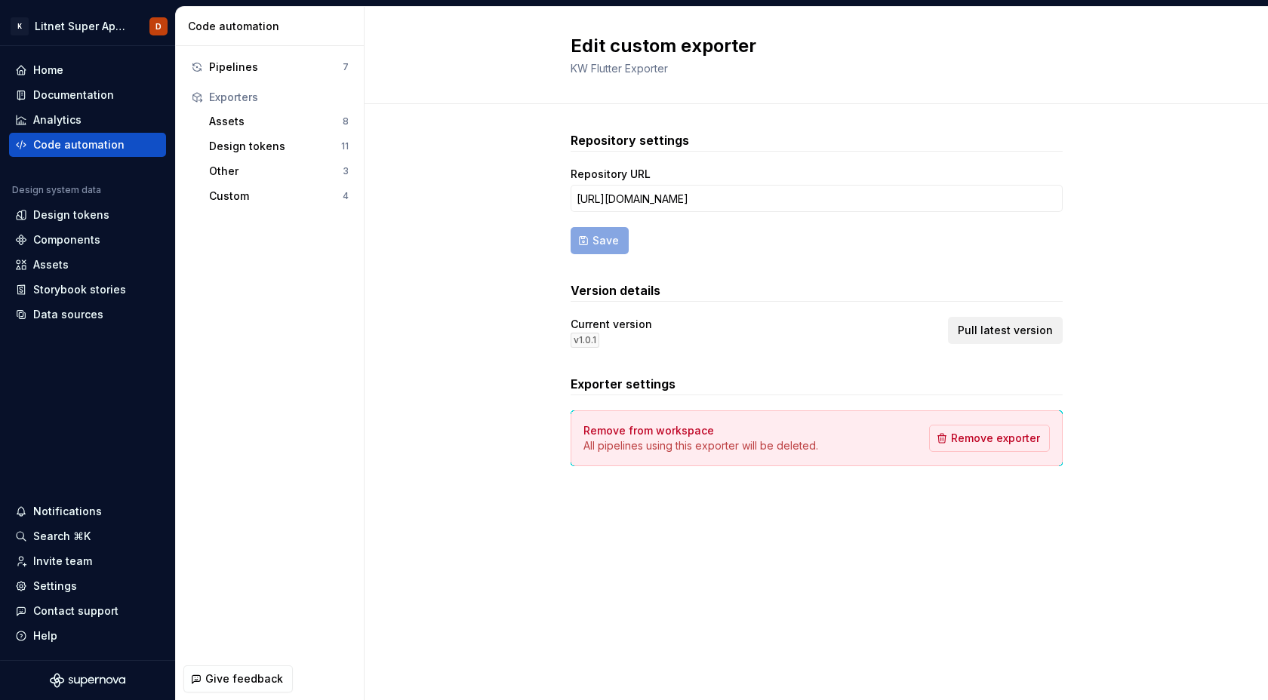
click at [1013, 331] on span "Pull latest version" at bounding box center [1005, 330] width 95 height 15
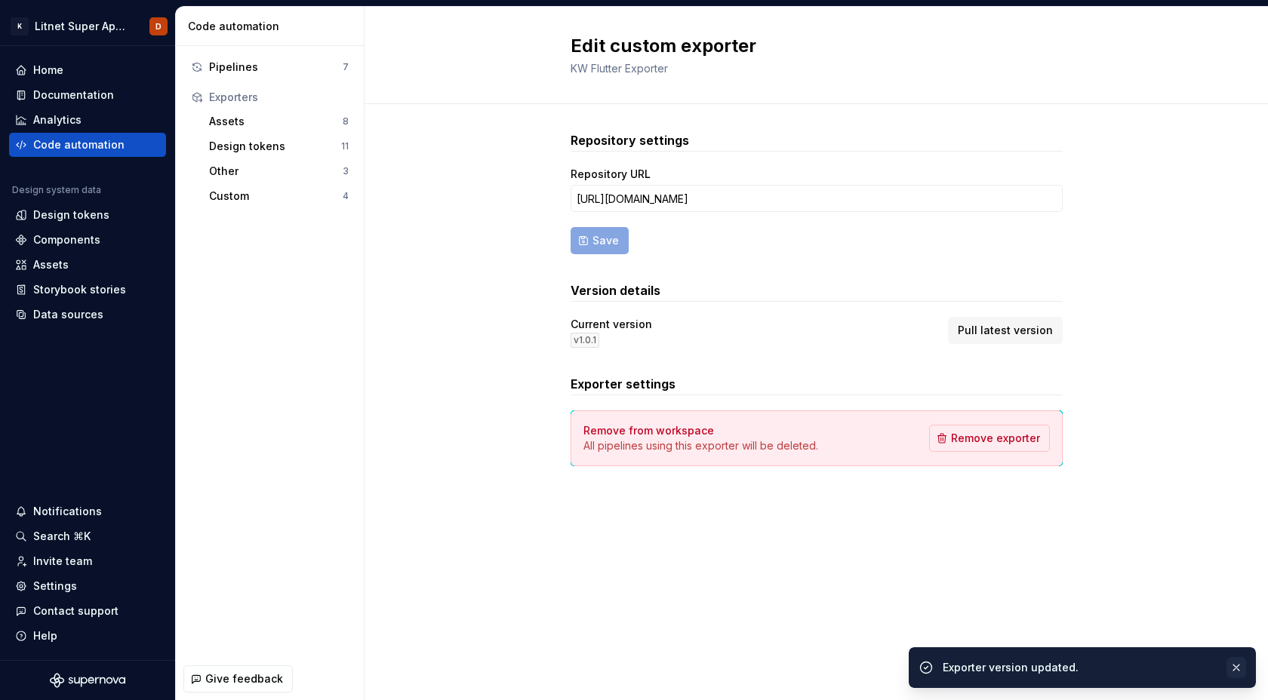
click at [1237, 667] on button "button" at bounding box center [1237, 667] width 20 height 21
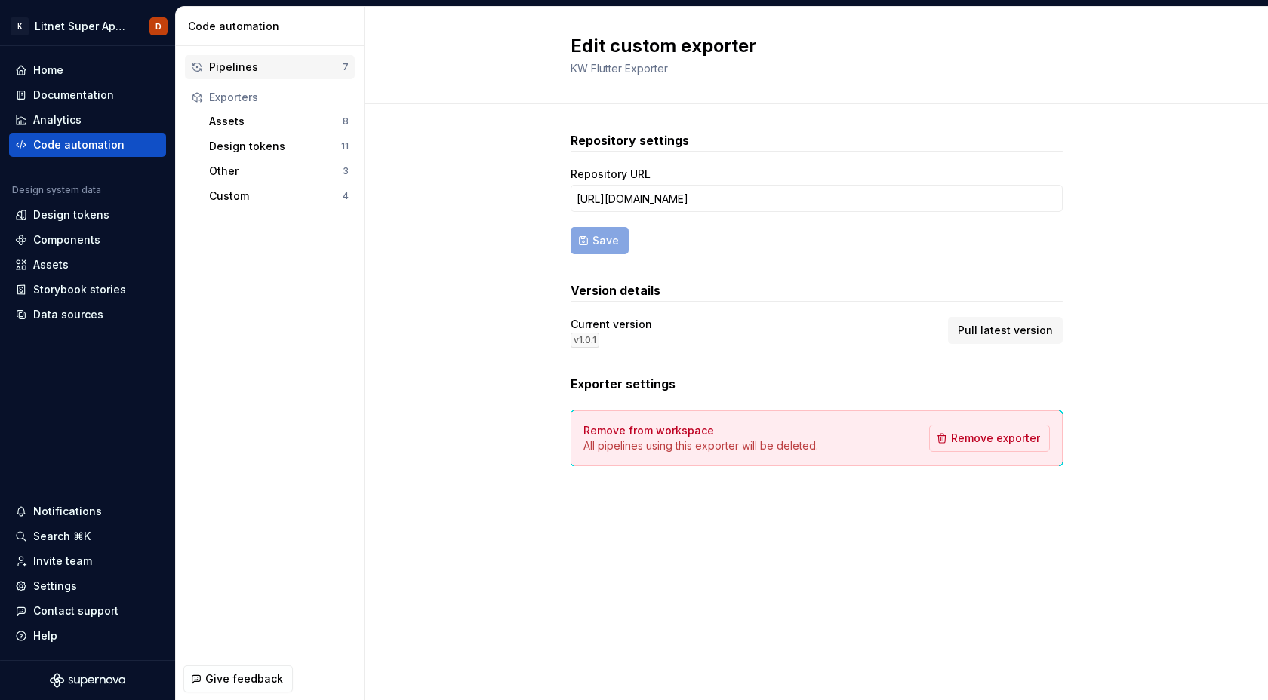
click at [260, 68] on div "Pipelines" at bounding box center [276, 67] width 134 height 15
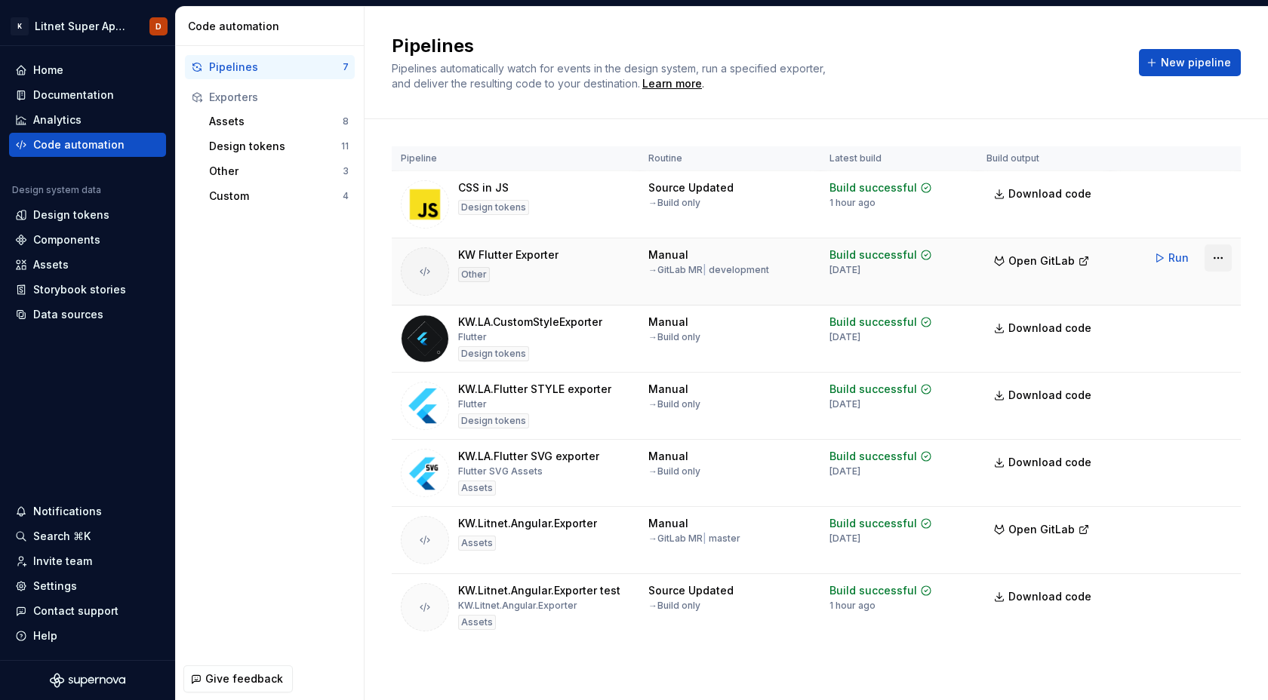
click at [1217, 259] on html "K Litnet Super App 2.0. D Home Documentation Analytics Code automation Design s…" at bounding box center [634, 350] width 1268 height 700
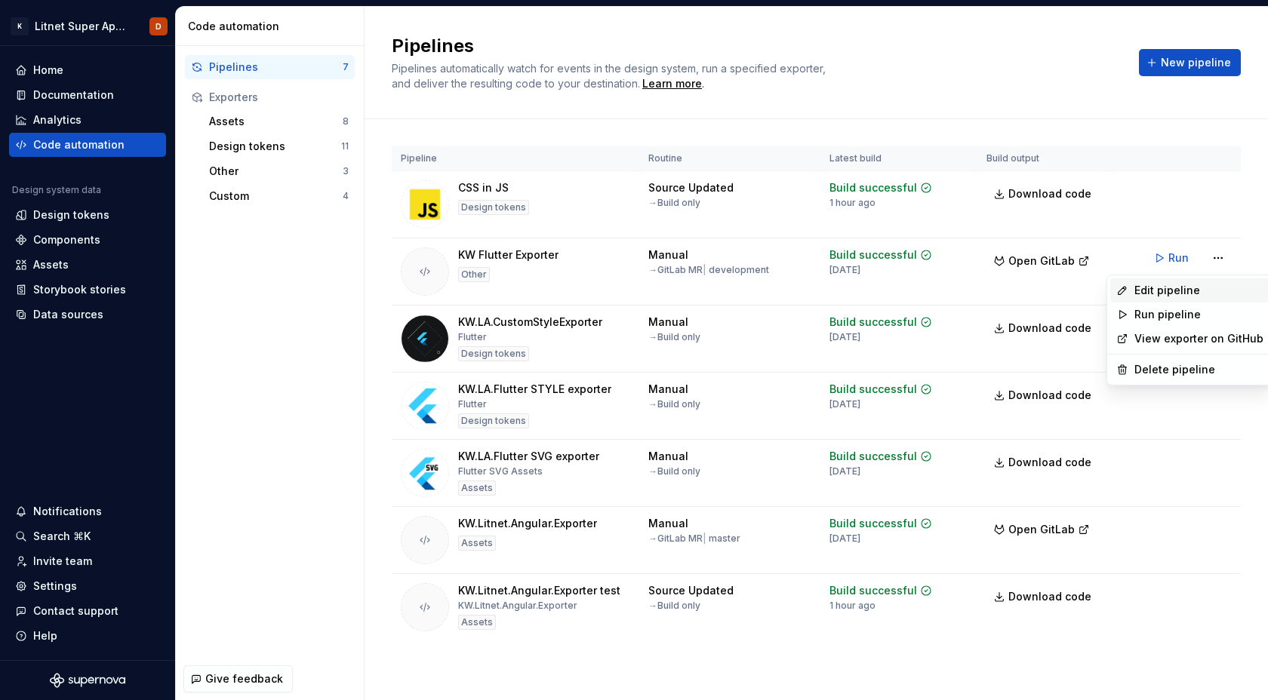
click at [1171, 289] on div "Edit pipeline" at bounding box center [1199, 290] width 129 height 15
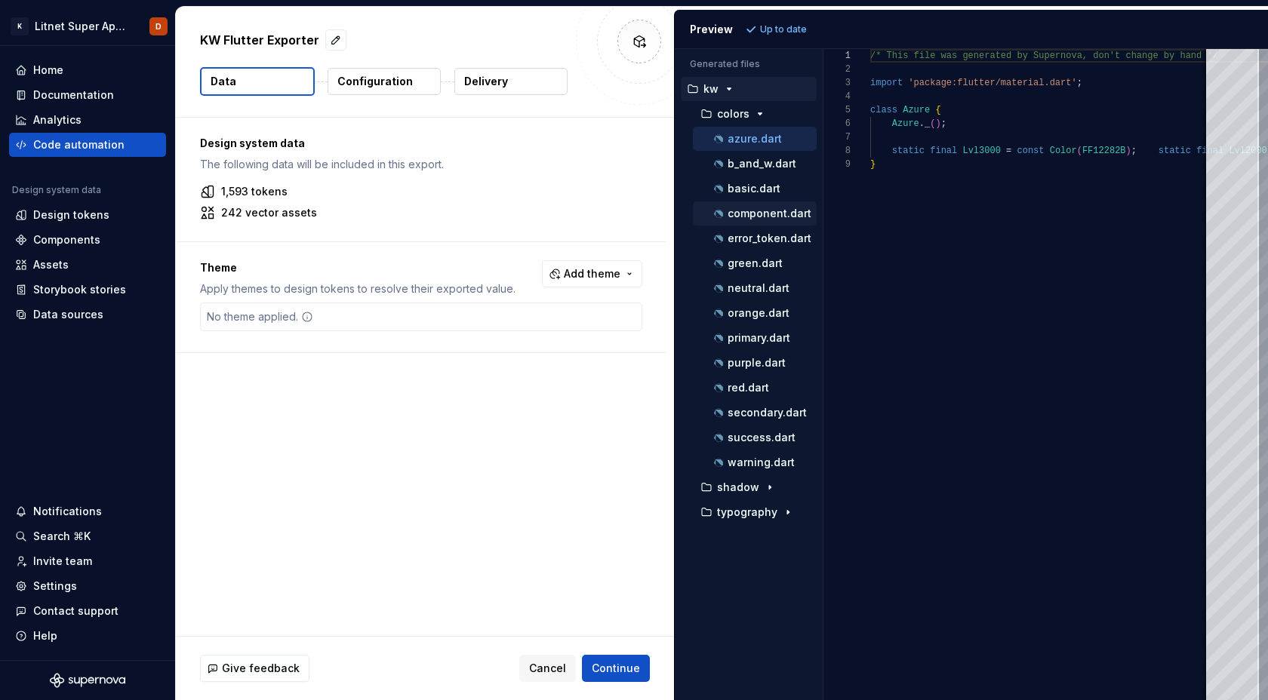
click at [744, 217] on p "component.dart" at bounding box center [770, 214] width 84 height 12
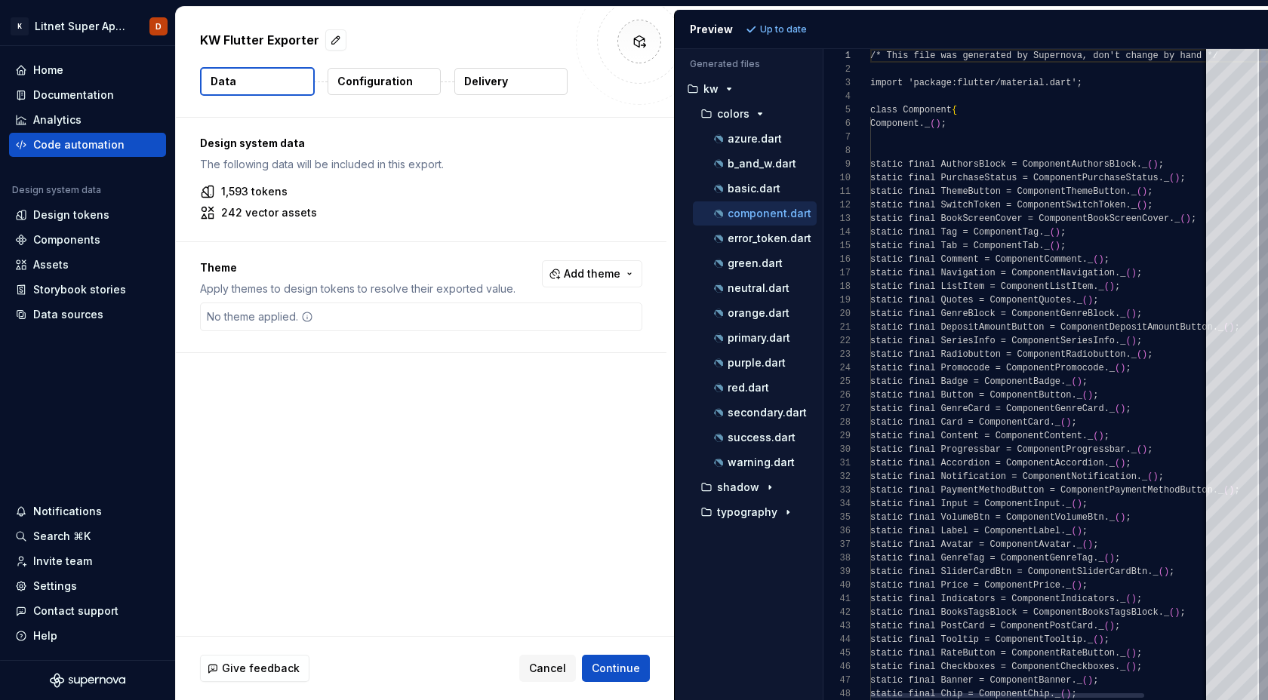
scroll to position [136, 0]
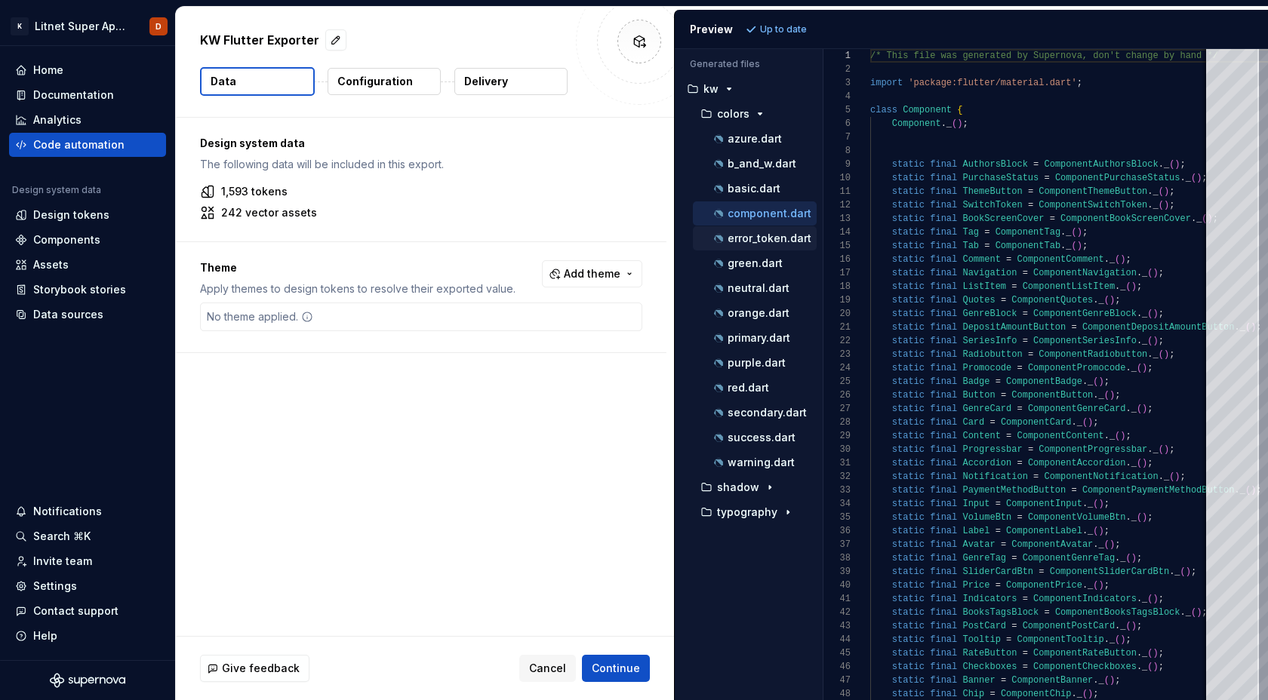
click at [744, 242] on p "error_token.dart" at bounding box center [770, 238] width 84 height 12
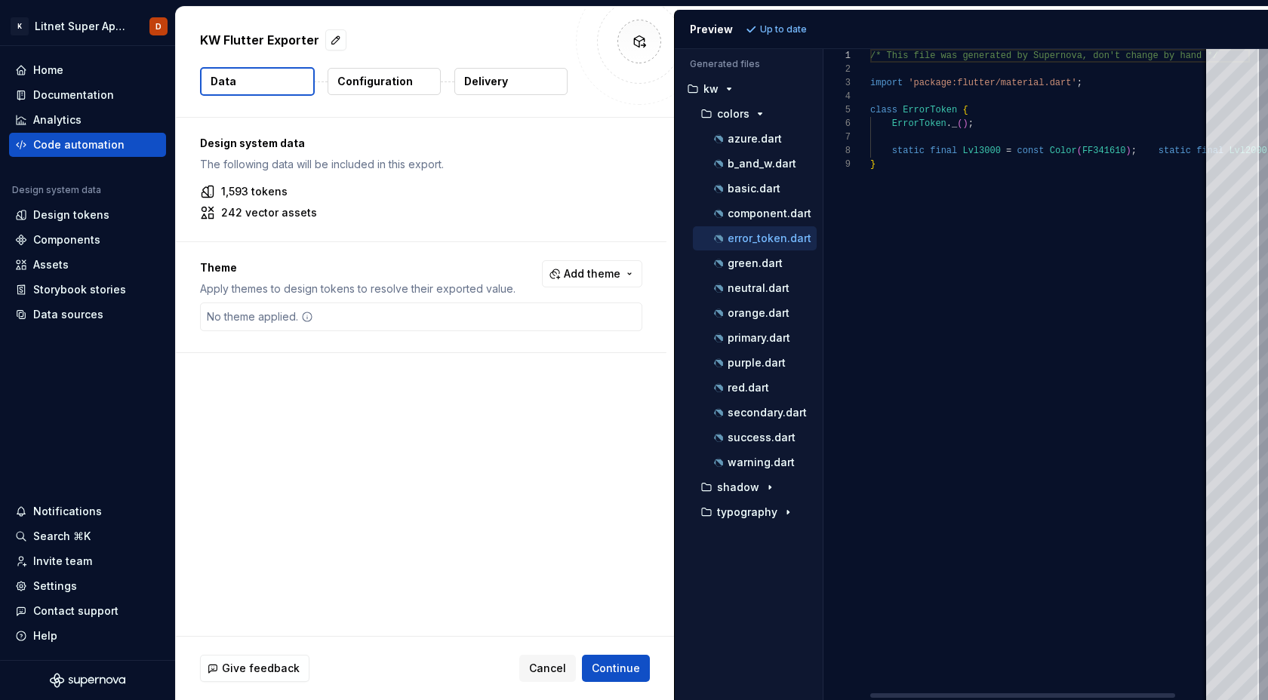
scroll to position [95, 0]
click at [744, 139] on p "azure.dart" at bounding box center [755, 139] width 54 height 12
type textarea "**********"
click at [411, 88] on button "Configuration" at bounding box center [384, 81] width 113 height 27
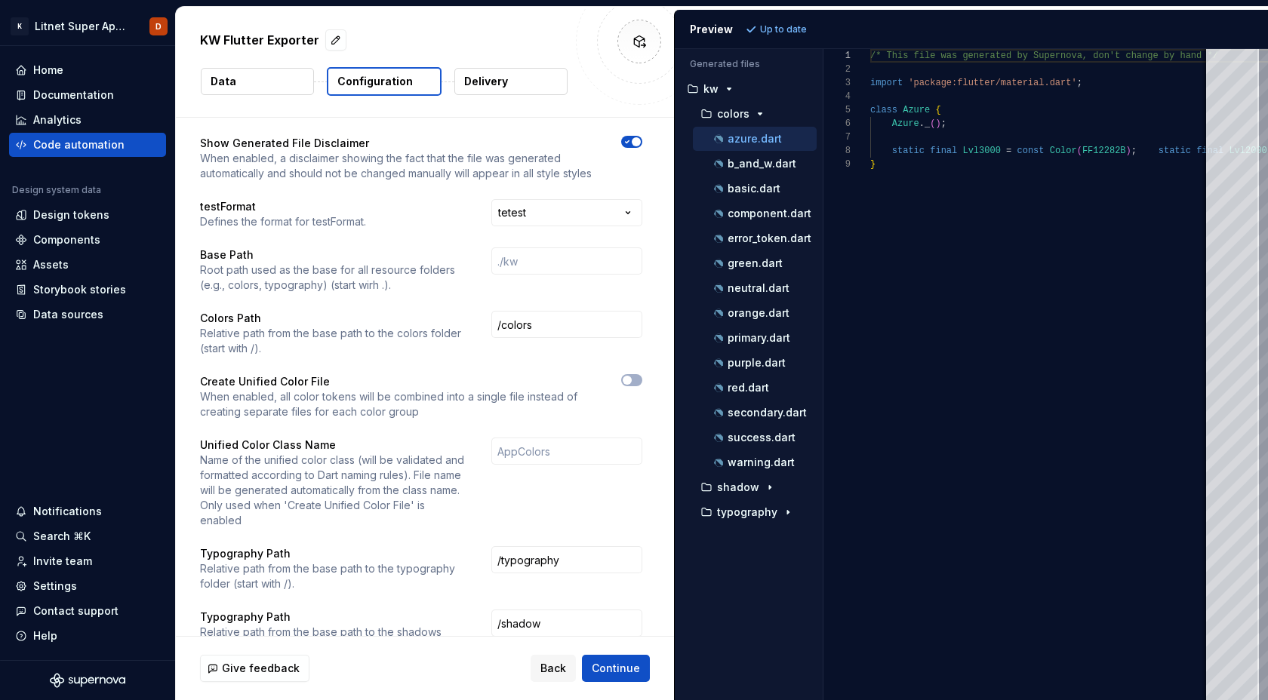
scroll to position [2, 0]
click at [633, 378] on icon "button" at bounding box center [627, 378] width 12 height 9
click at [566, 450] on input "text" at bounding box center [566, 449] width 151 height 27
click at [633, 376] on icon "button" at bounding box center [627, 378] width 12 height 9
click at [545, 453] on input "text" at bounding box center [566, 449] width 151 height 27
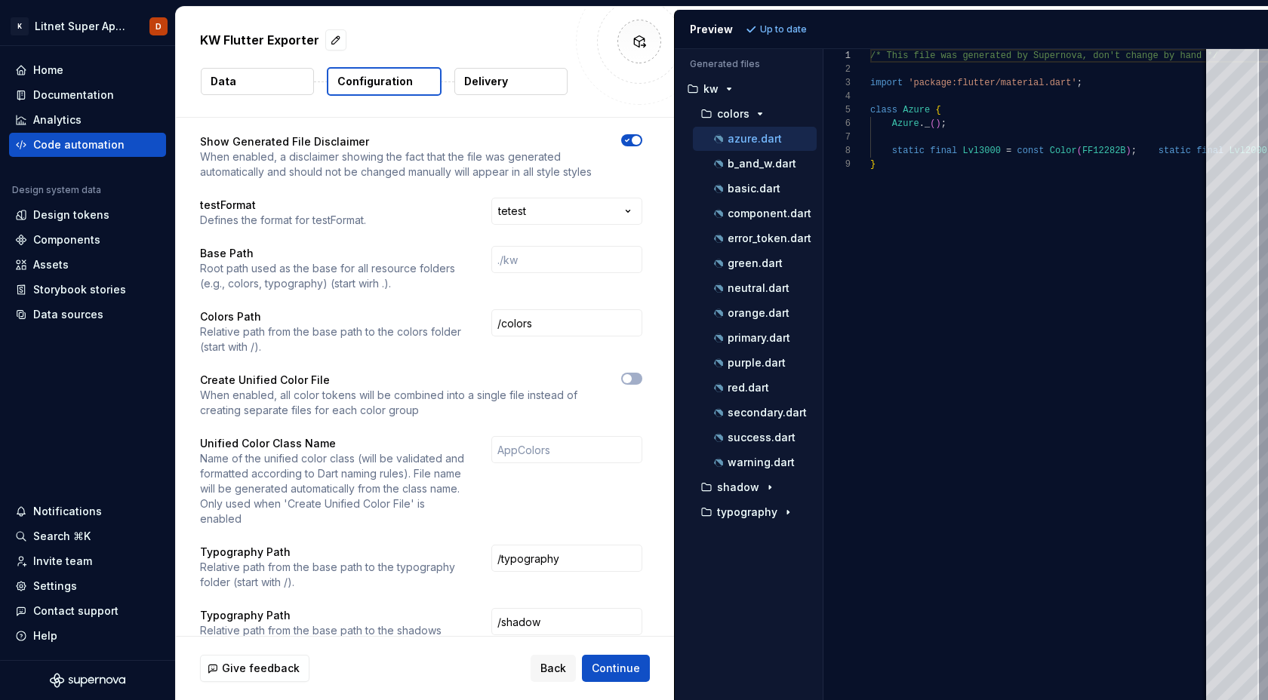
click at [464, 493] on p "Name of the unified color class (will be validated and formatted according to D…" at bounding box center [332, 488] width 264 height 75
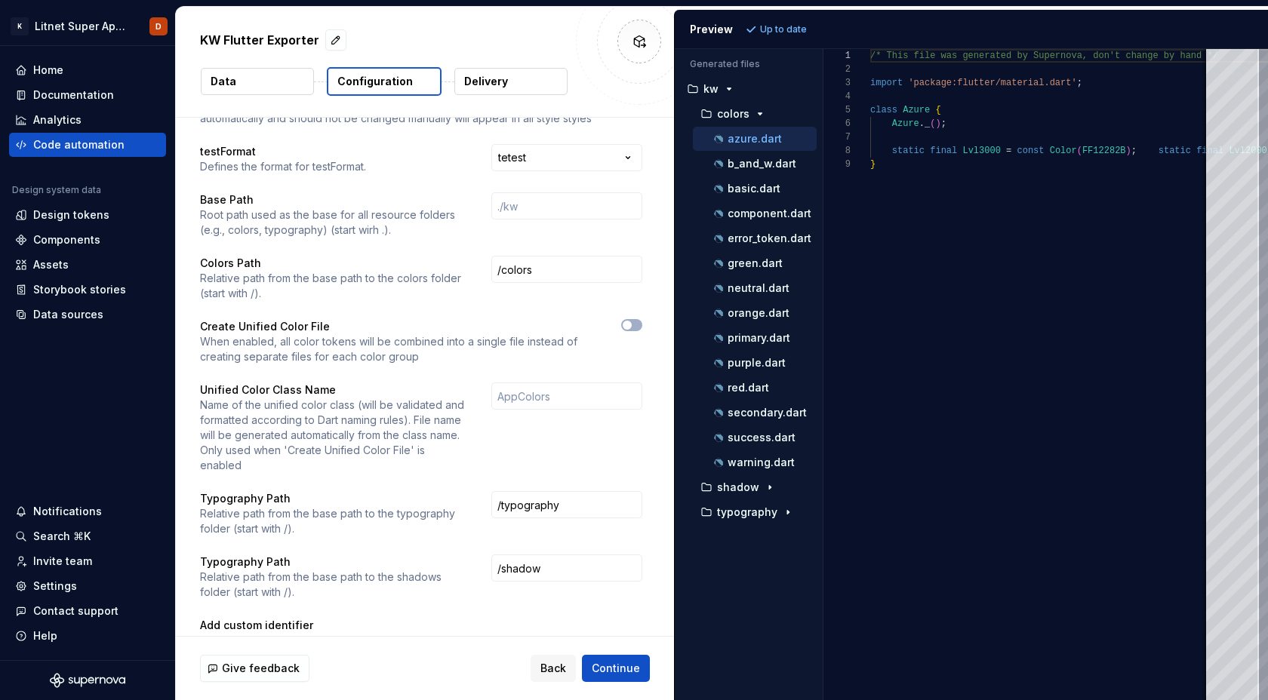
scroll to position [0, 0]
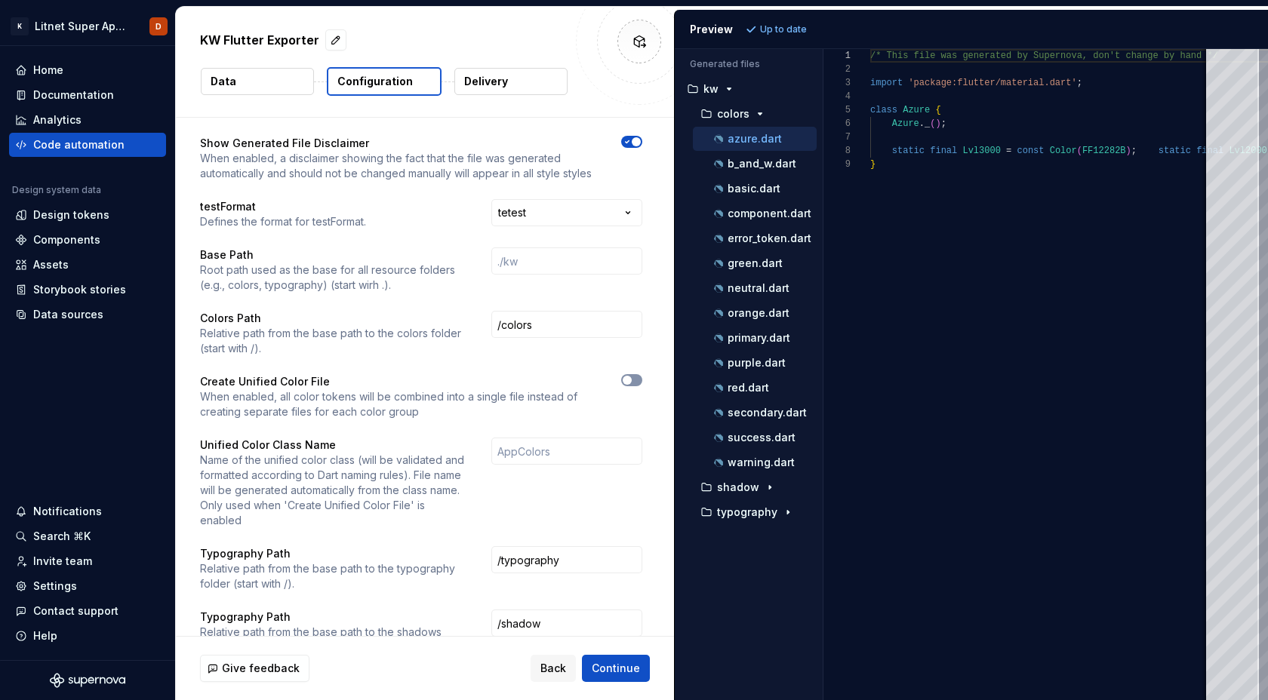
click at [632, 379] on span "button" at bounding box center [627, 380] width 9 height 9
click at [568, 454] on input "text" at bounding box center [566, 451] width 151 height 27
type input "C"
type input "AppColors"
click at [540, 488] on div "AppColors" at bounding box center [566, 483] width 151 height 91
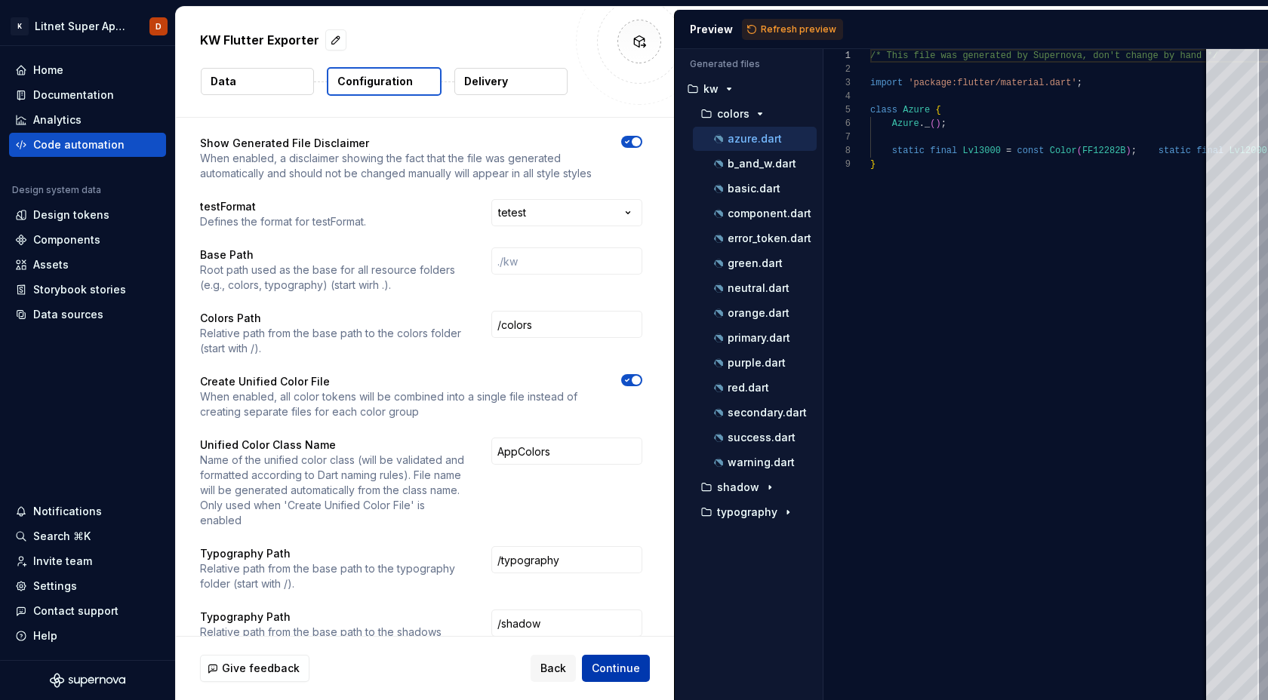
click at [616, 670] on span "Continue" at bounding box center [616, 668] width 48 height 15
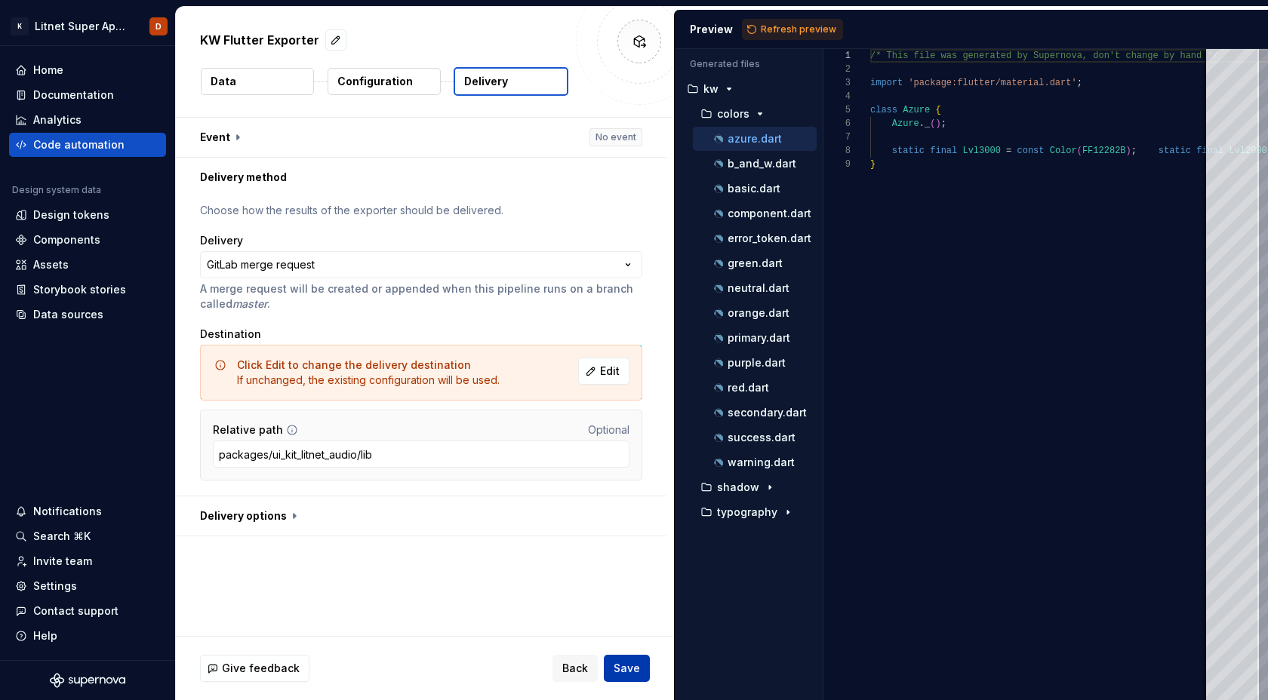
click at [630, 672] on span "Save" at bounding box center [627, 668] width 26 height 15
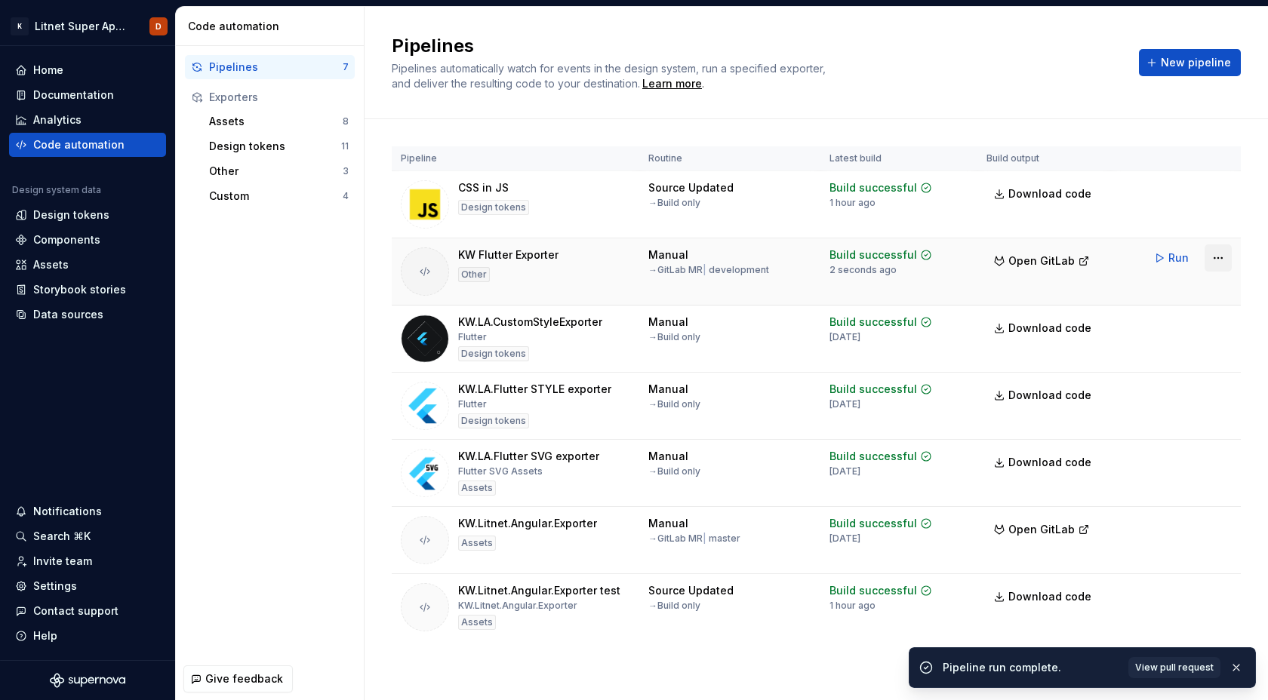
click at [1213, 257] on html "K Litnet Super App 2.0. D Home Documentation Analytics Code automation Design s…" at bounding box center [634, 350] width 1268 height 700
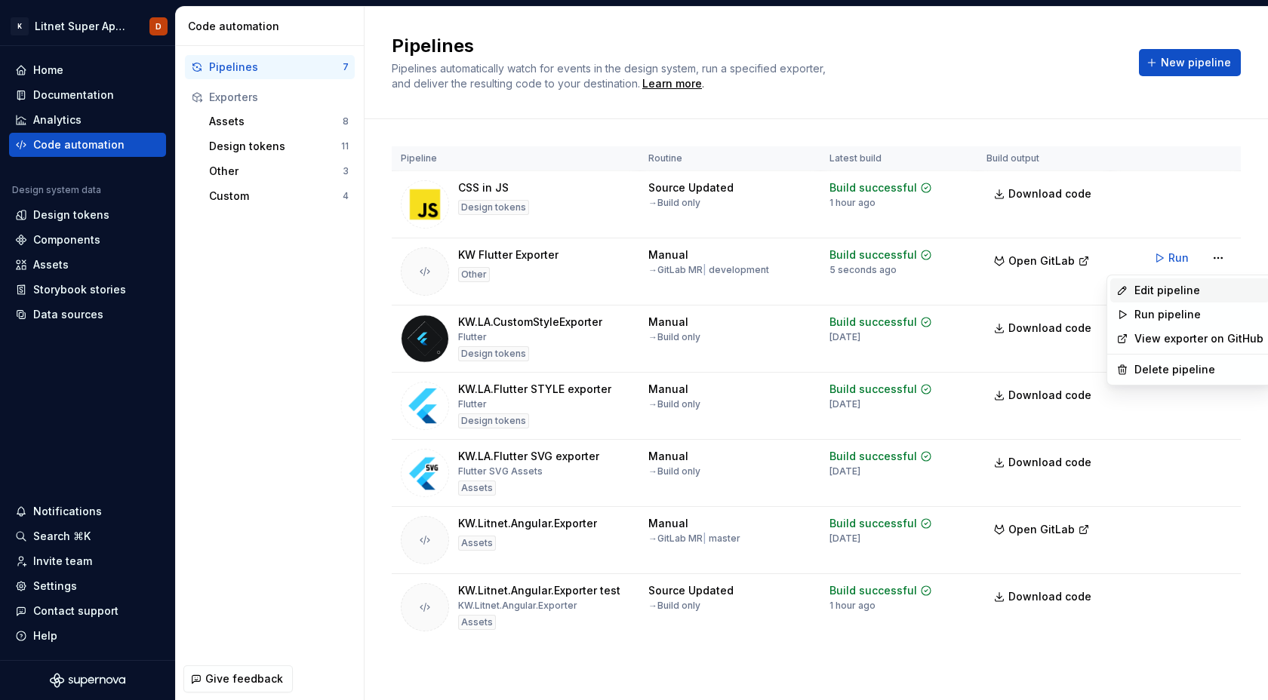
click at [1170, 291] on div "Edit pipeline" at bounding box center [1199, 290] width 129 height 15
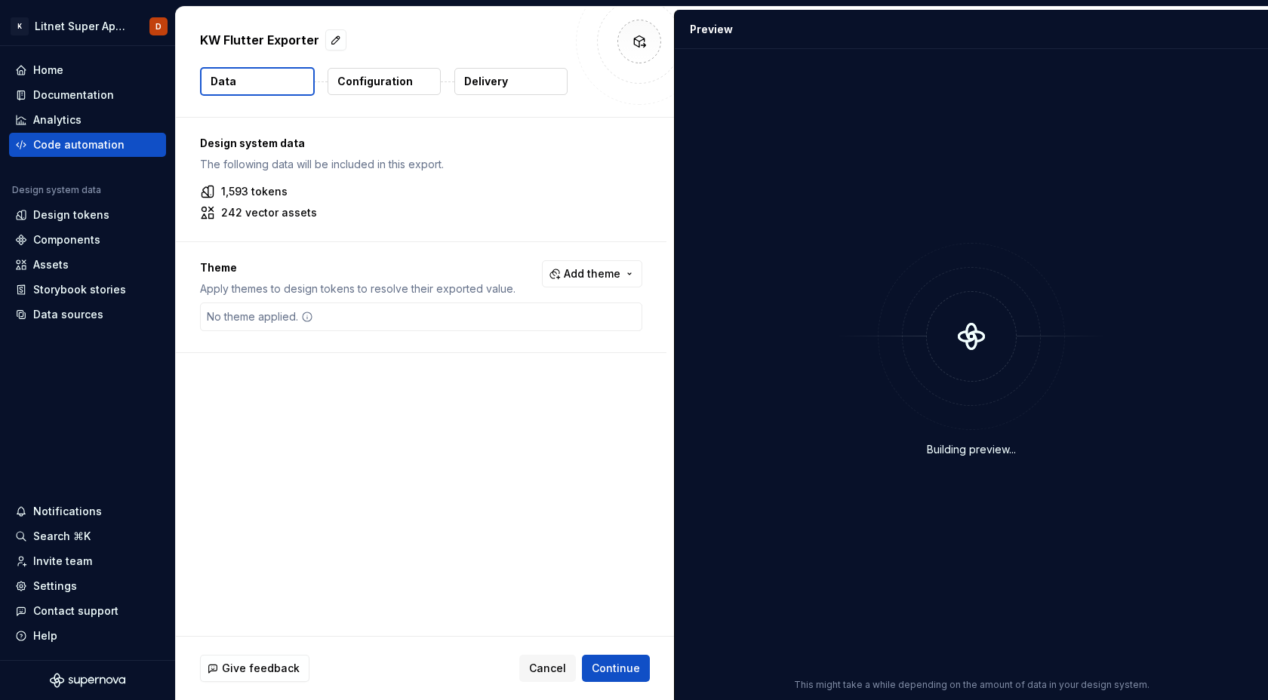
click at [395, 87] on p "Configuration" at bounding box center [374, 81] width 75 height 15
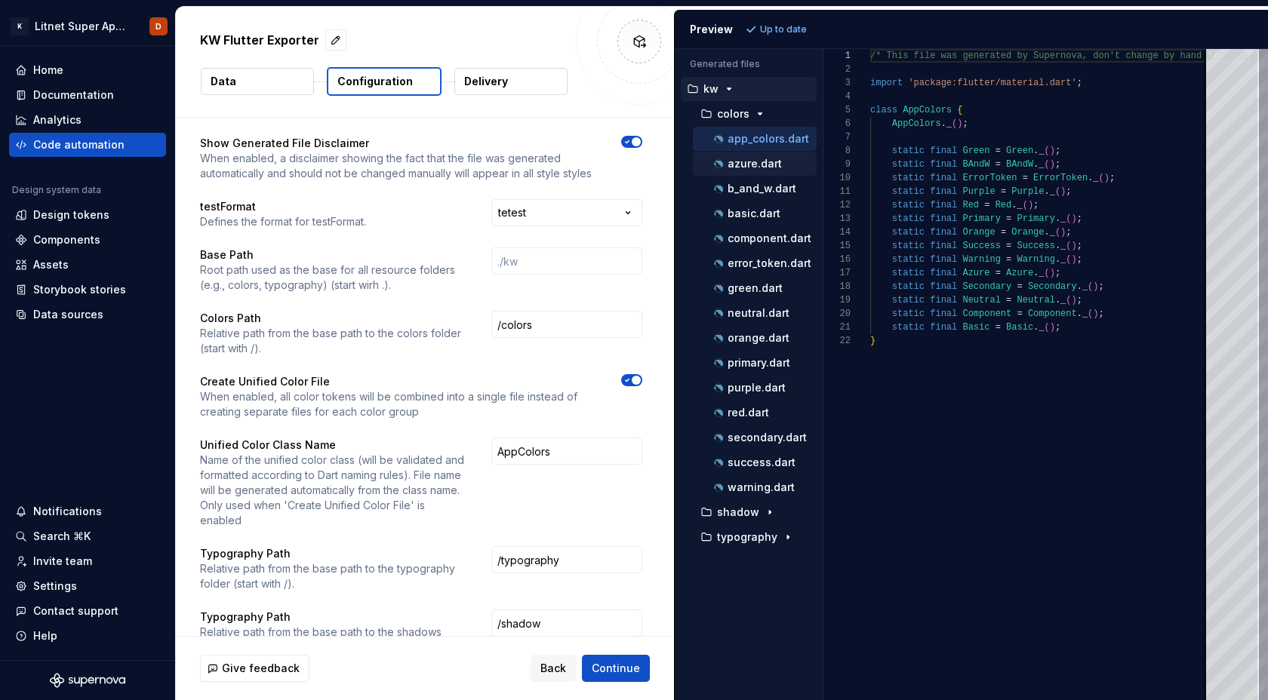
click at [736, 171] on div "azure.dart" at bounding box center [764, 163] width 106 height 15
type textarea "**********"
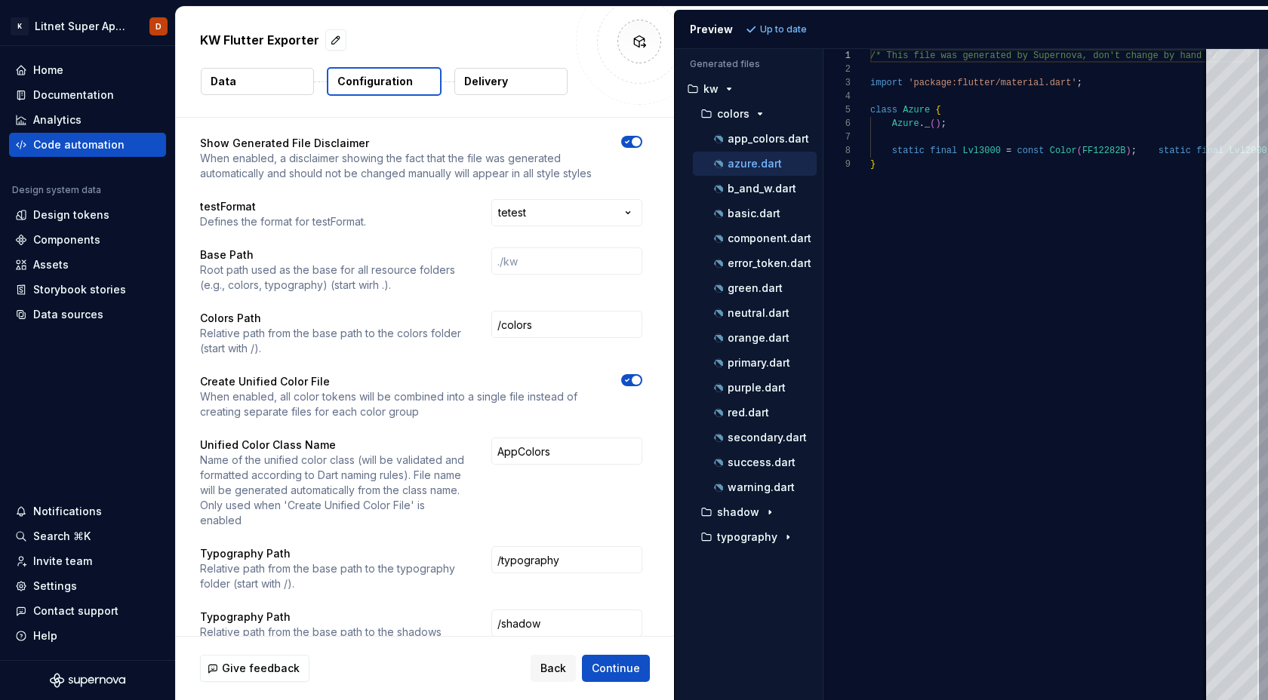
scroll to position [95, 0]
click at [85, 140] on div "Code automation" at bounding box center [78, 144] width 91 height 15
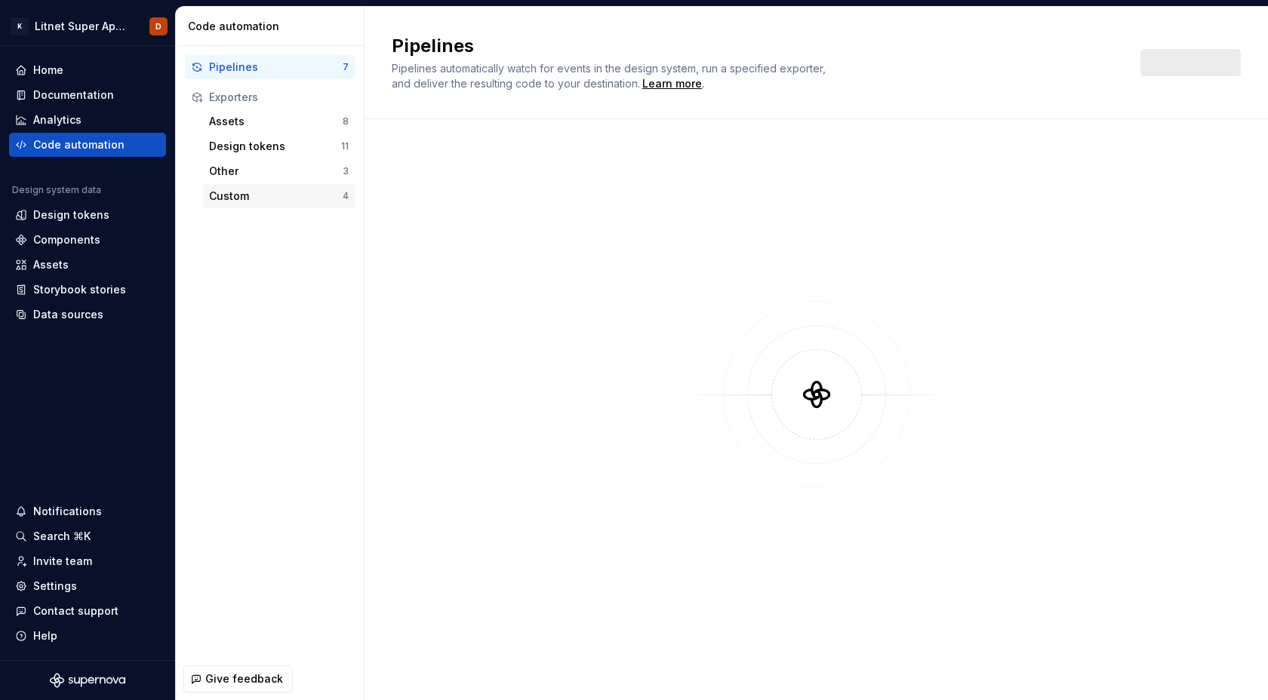
click at [253, 195] on div "Custom" at bounding box center [276, 196] width 134 height 15
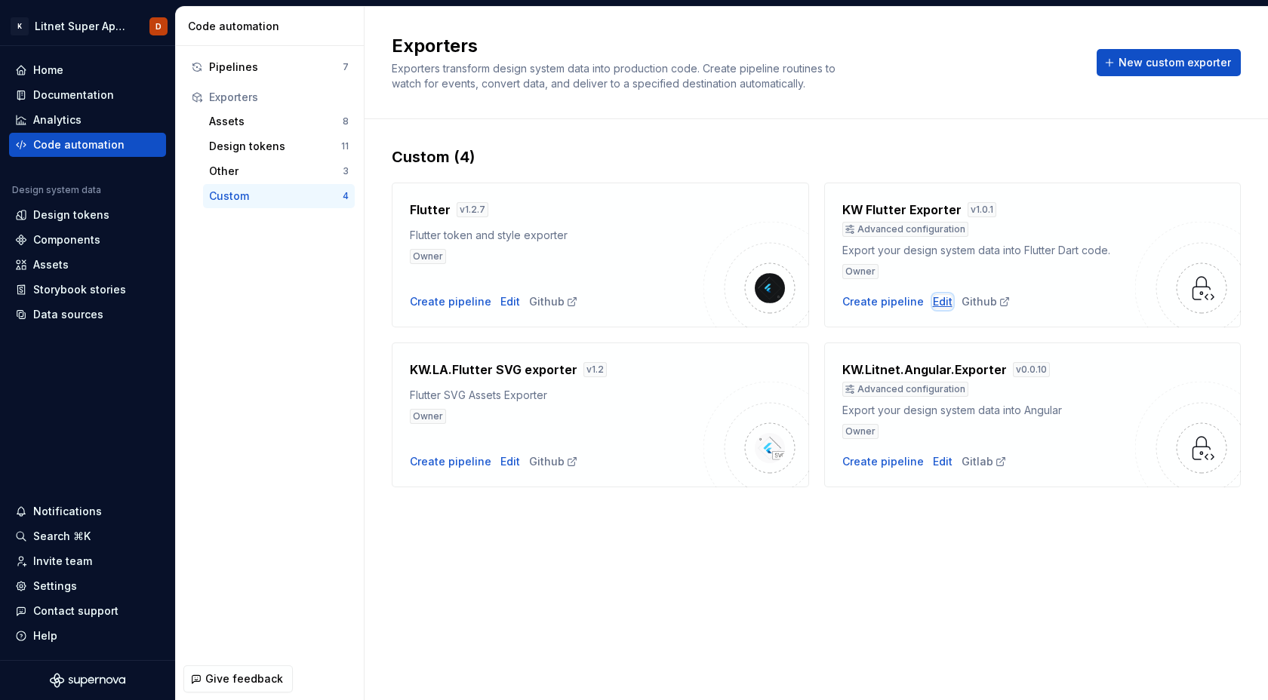
click at [936, 303] on div "Edit" at bounding box center [943, 301] width 20 height 15
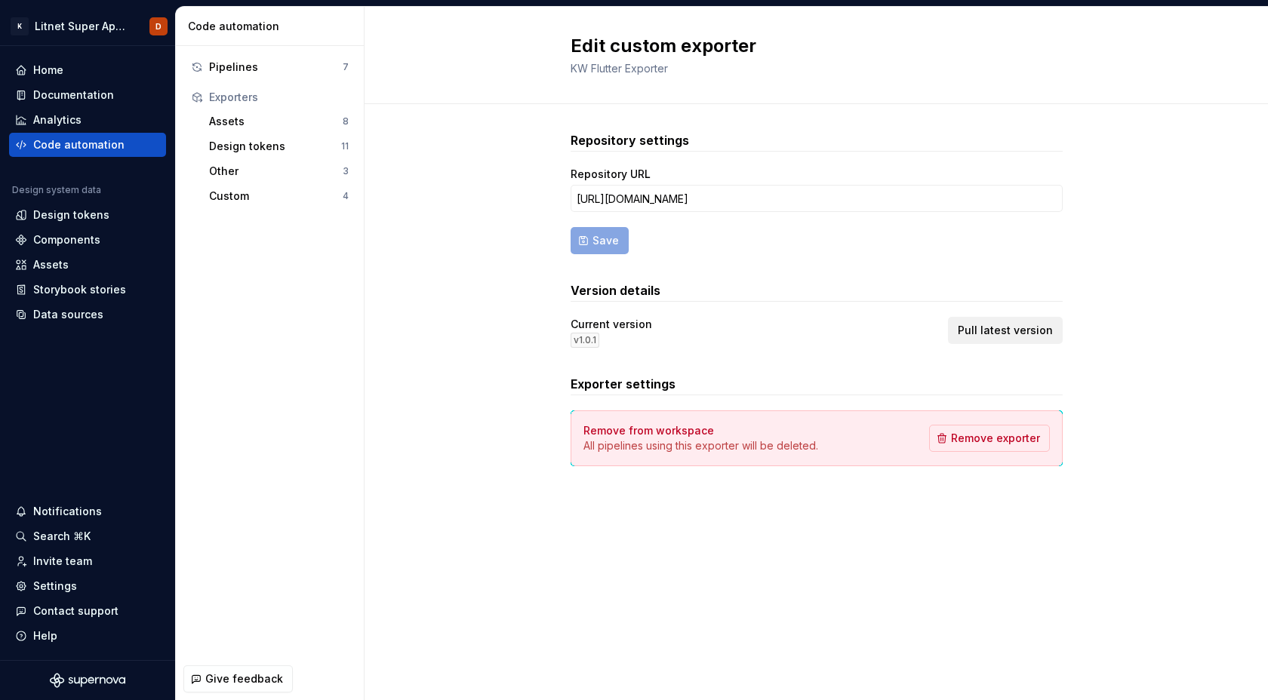
click at [1008, 334] on span "Pull latest version" at bounding box center [1005, 330] width 95 height 15
click at [1012, 331] on span "Pull latest version" at bounding box center [1005, 330] width 95 height 15
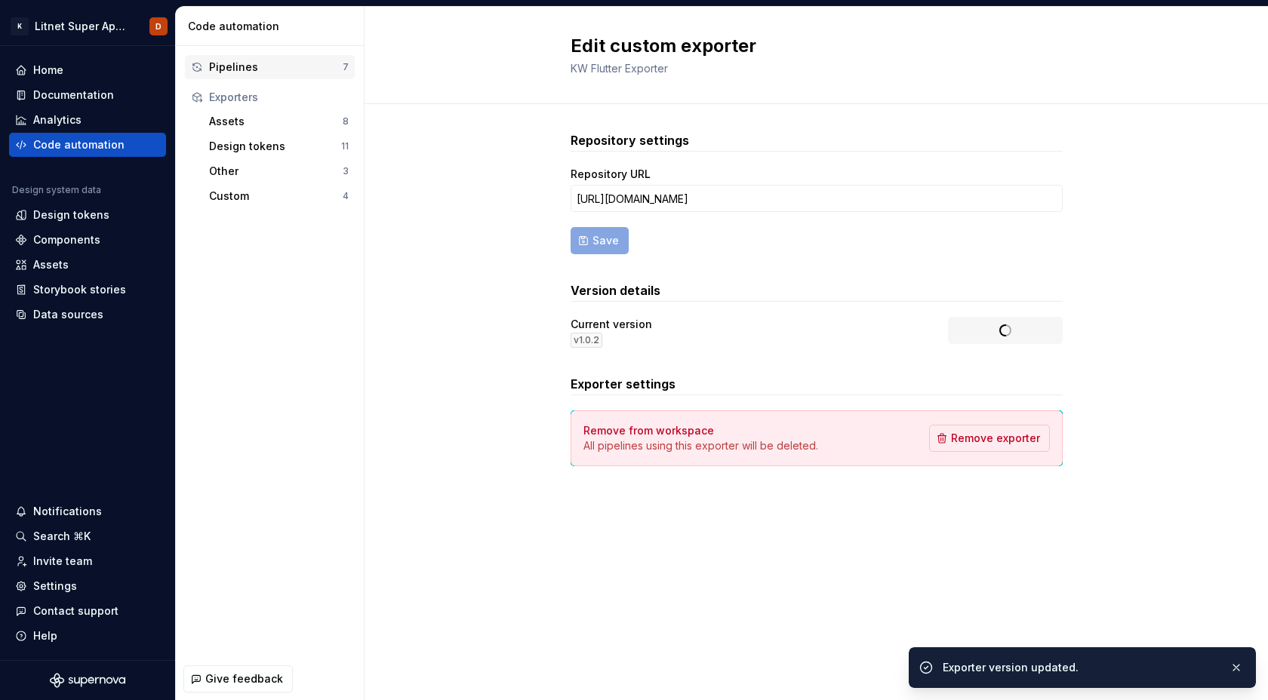
click at [244, 70] on div "Pipelines" at bounding box center [276, 67] width 134 height 15
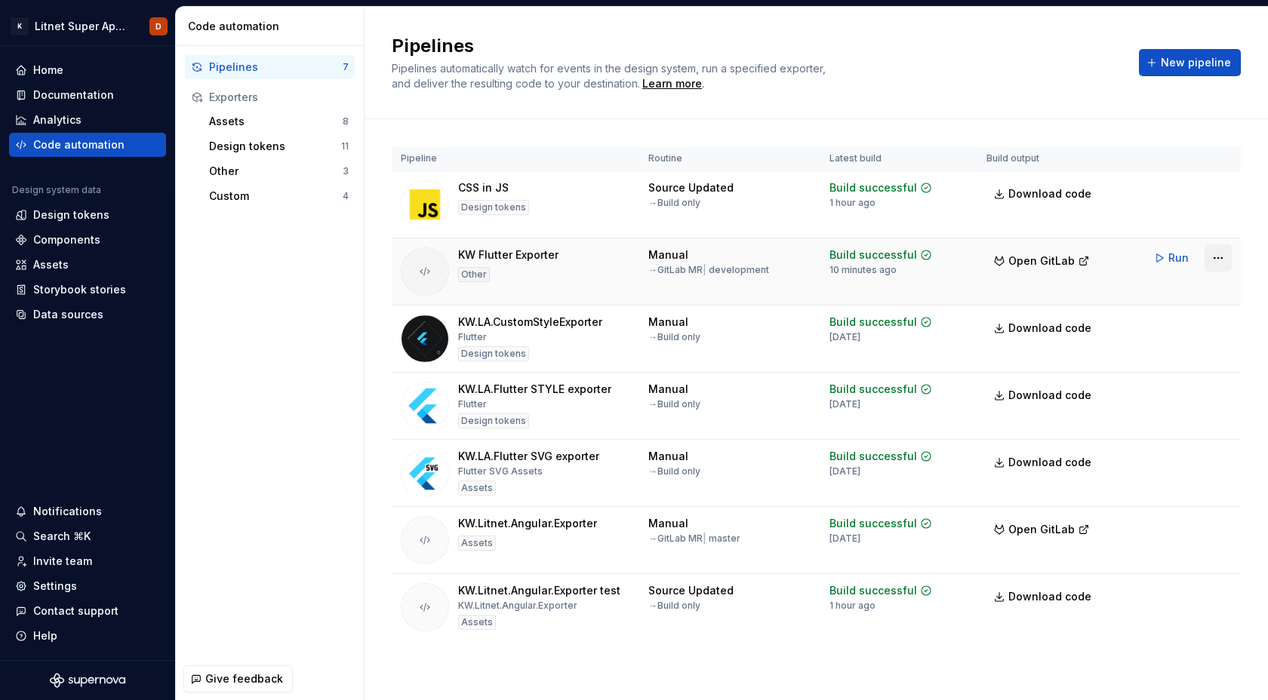
click at [1221, 256] on html "K Litnet Super App 2.0. D Home Documentation Analytics Code automation Design s…" at bounding box center [634, 350] width 1268 height 700
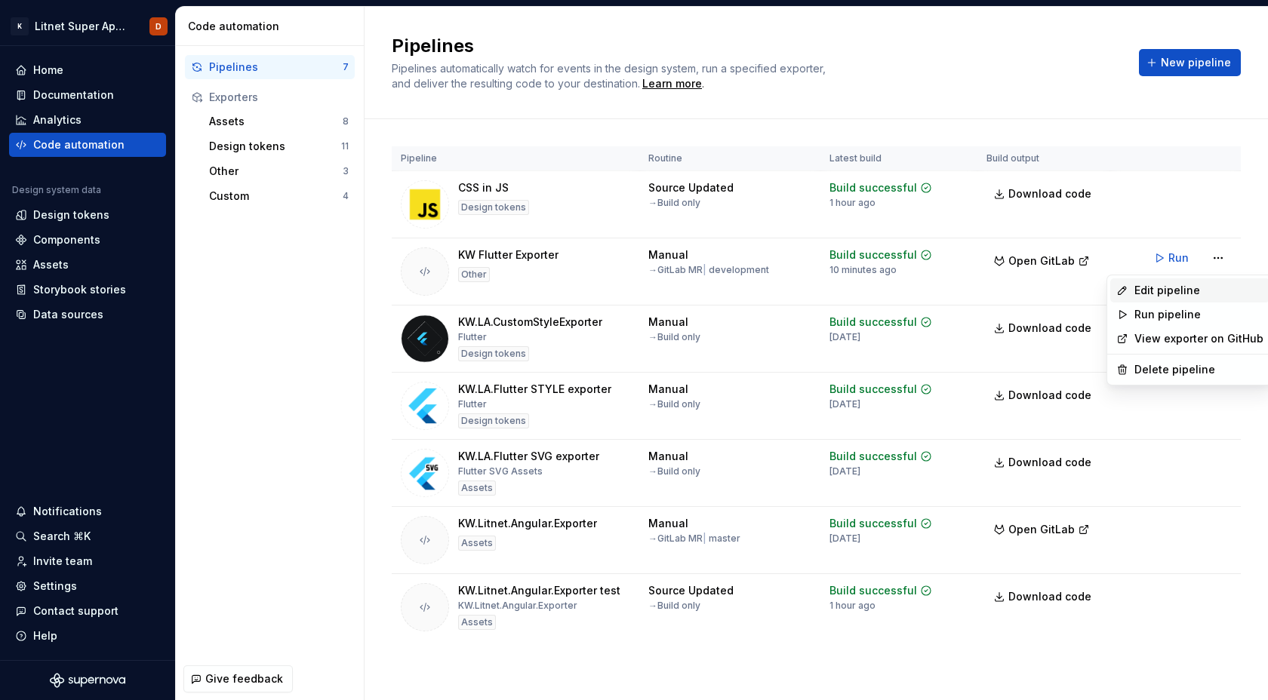
click at [1166, 289] on div "Edit pipeline" at bounding box center [1199, 290] width 129 height 15
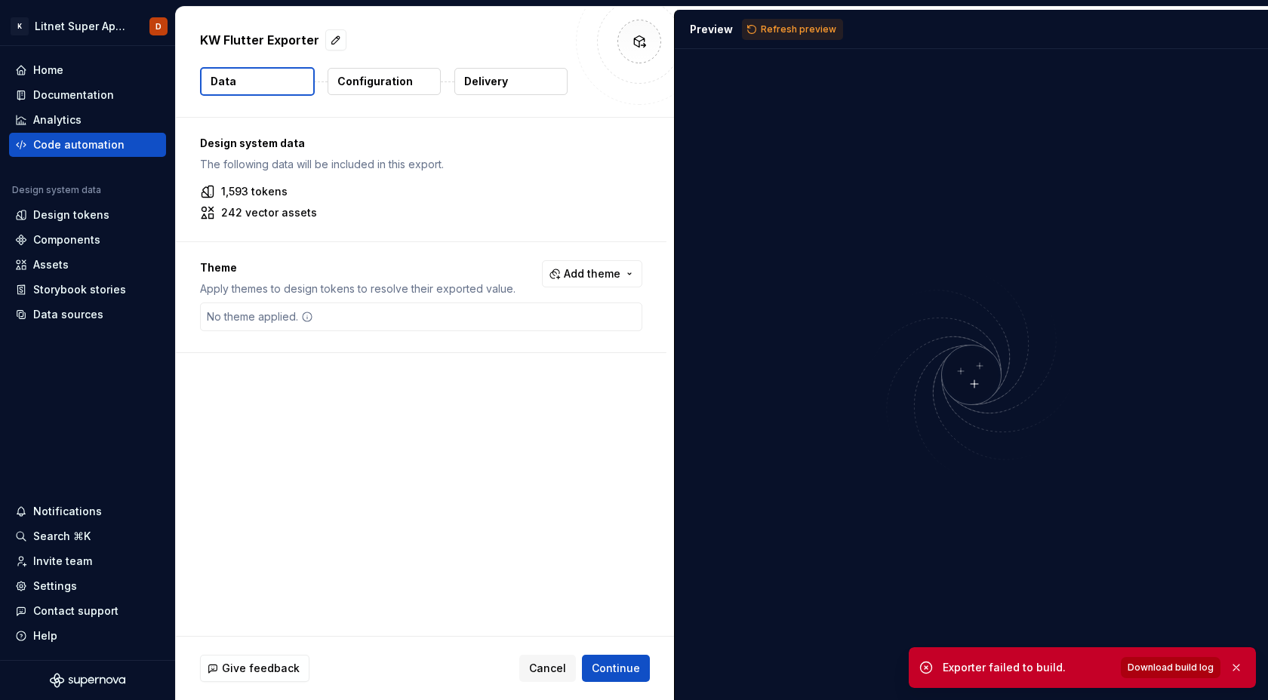
click at [1162, 669] on span "Download build log" at bounding box center [1171, 668] width 86 height 12
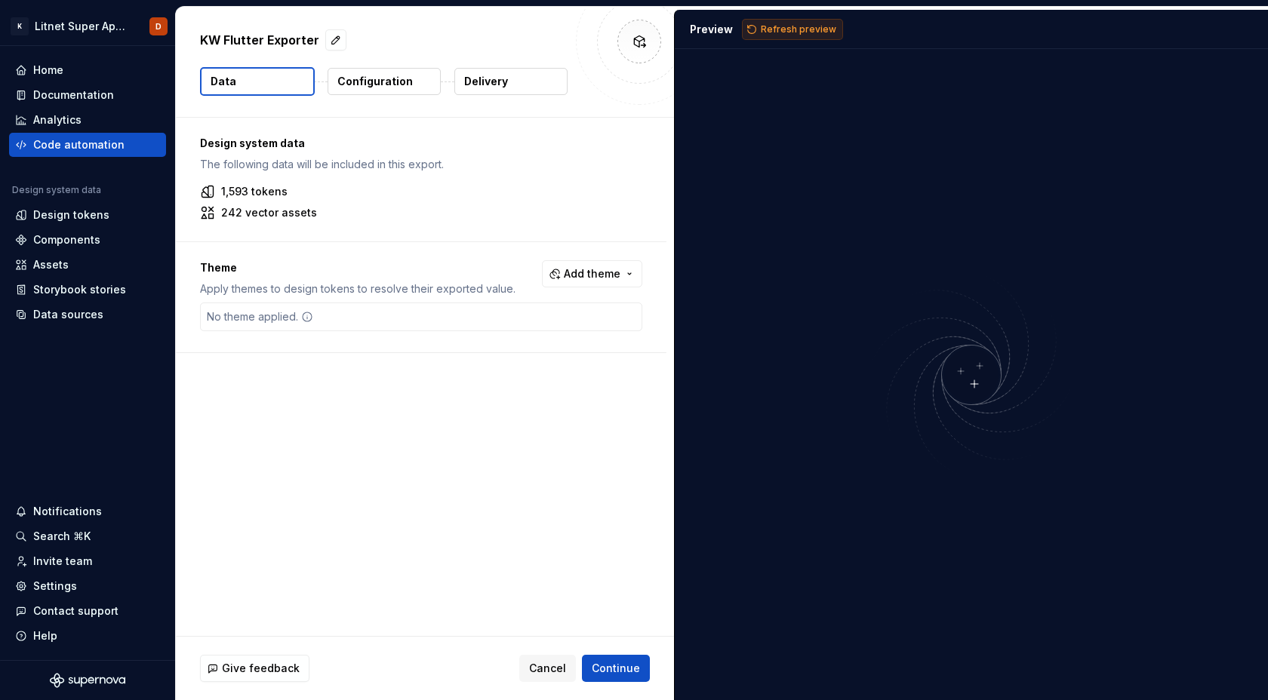
click at [781, 32] on span "Refresh preview" at bounding box center [798, 29] width 75 height 12
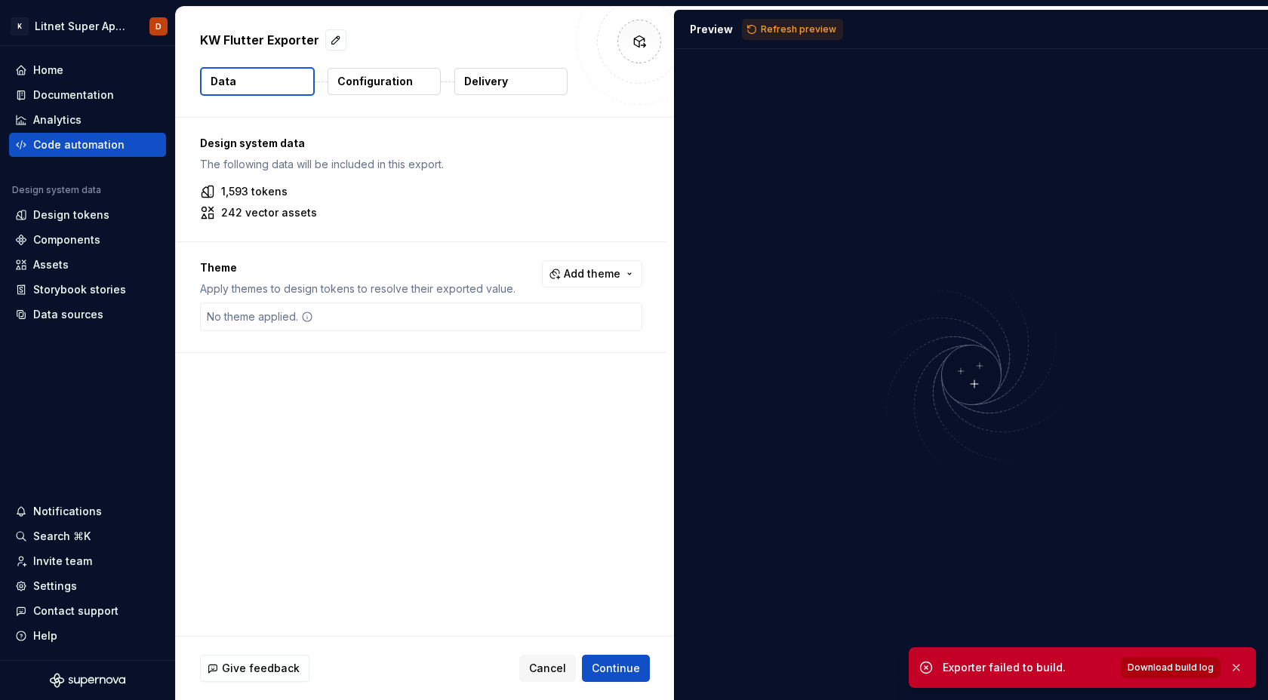
click at [1155, 667] on span "Download build log" at bounding box center [1171, 668] width 86 height 12
